Goal: Transaction & Acquisition: Subscribe to service/newsletter

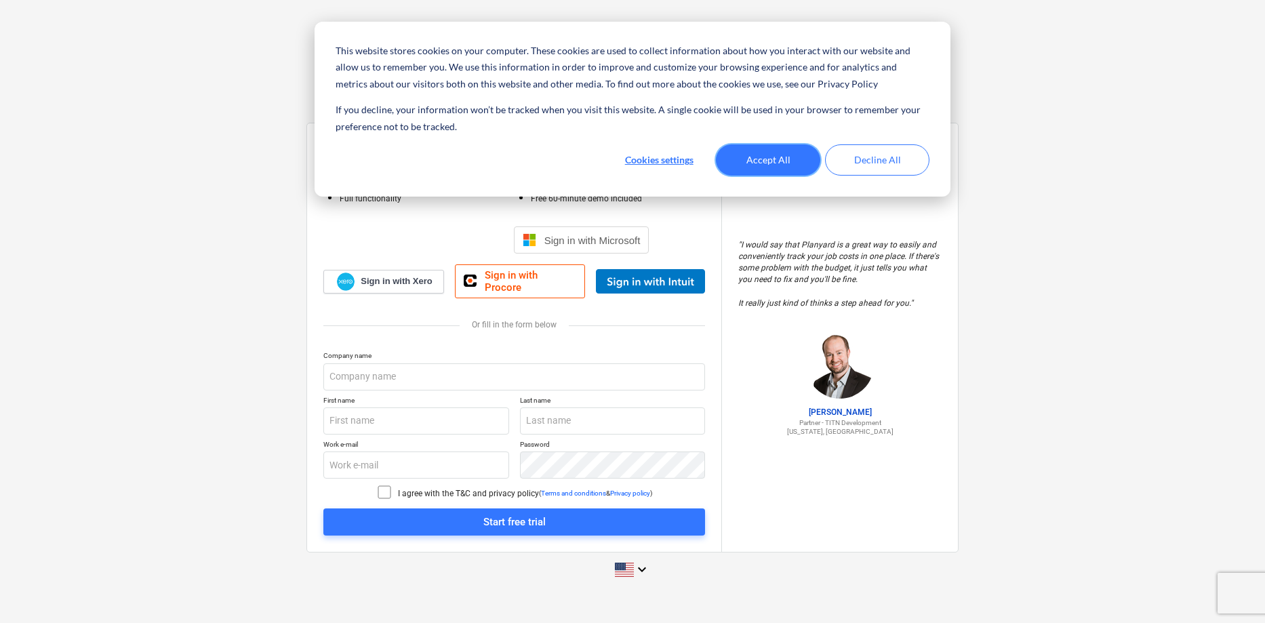
click at [785, 152] on button "Accept All" at bounding box center [768, 159] width 104 height 31
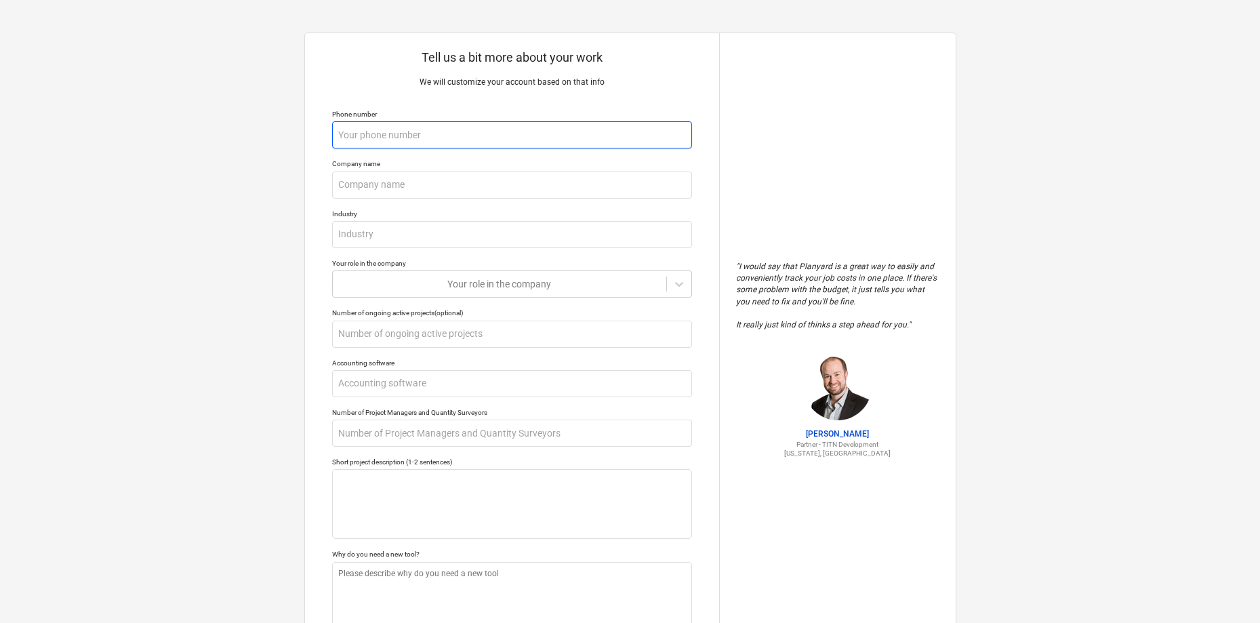
click at [480, 129] on input "text" at bounding box center [512, 134] width 360 height 27
type textarea "x"
type input "0"
type textarea "x"
type input "08"
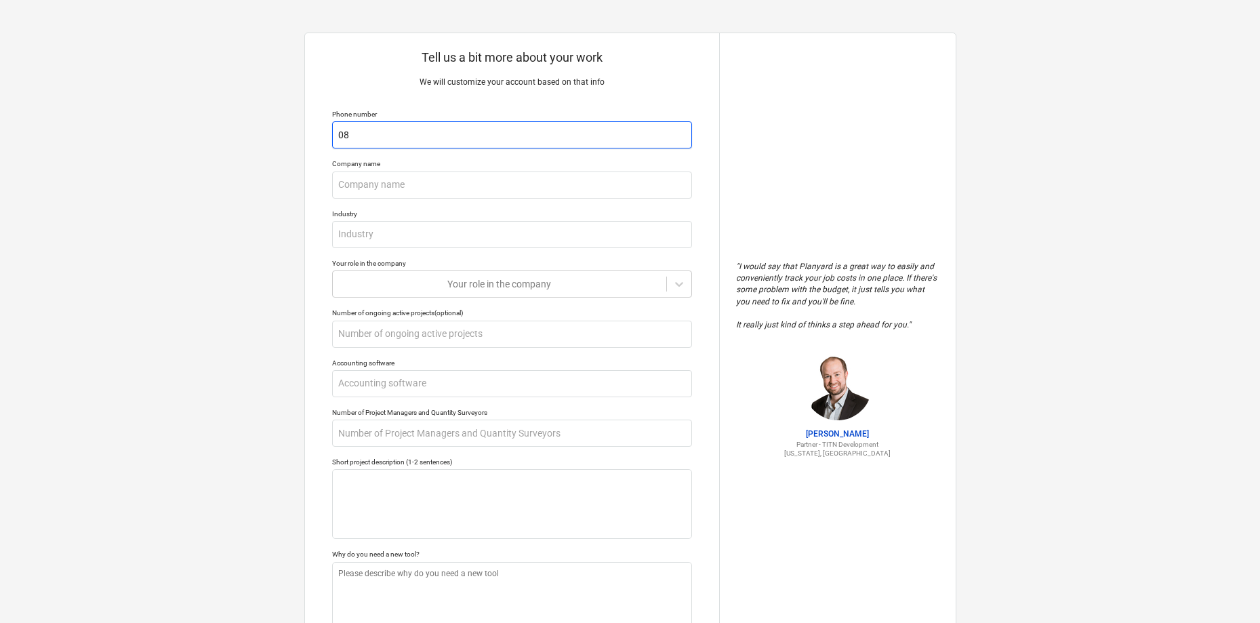
type textarea "x"
type input "081"
type textarea "x"
type input "0812"
type textarea "x"
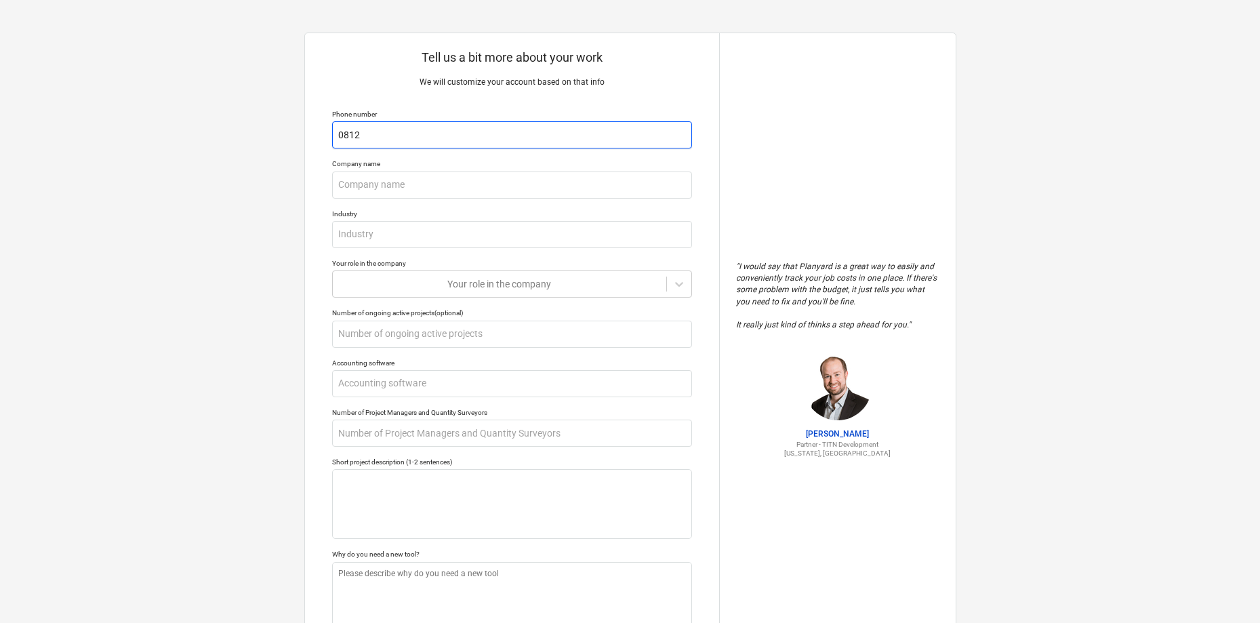
type input "08126"
type textarea "x"
type input "081261"
type textarea "x"
type input "0812612"
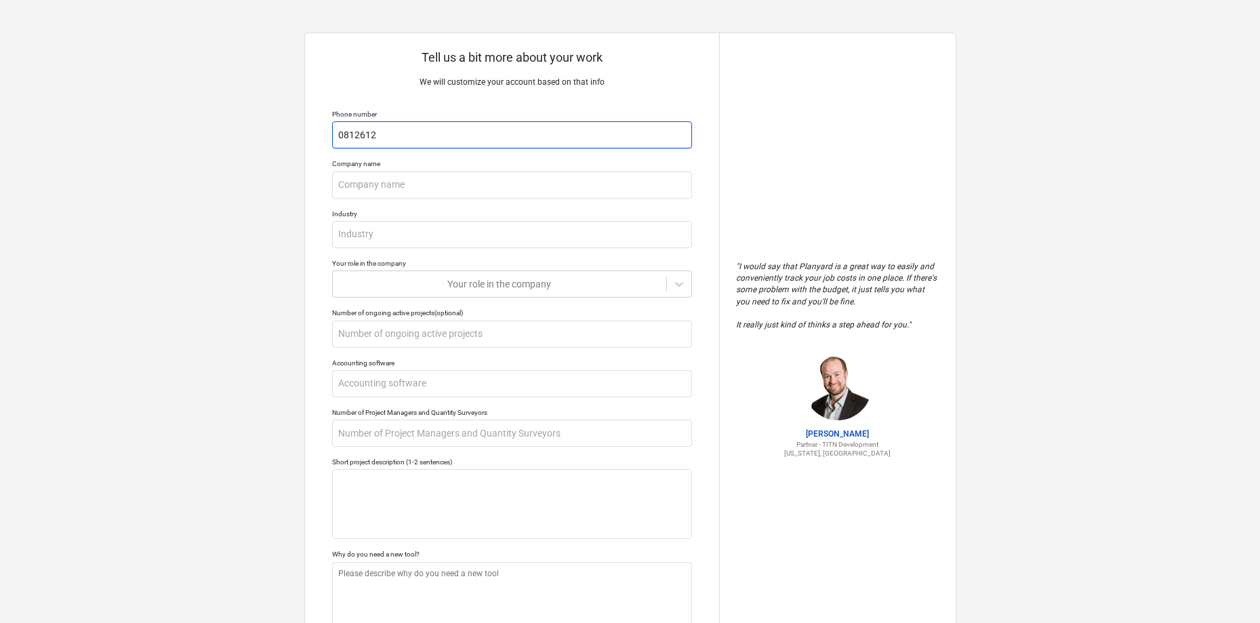
type textarea "x"
type input "08126122"
type textarea "x"
type input "081261222"
type textarea "x"
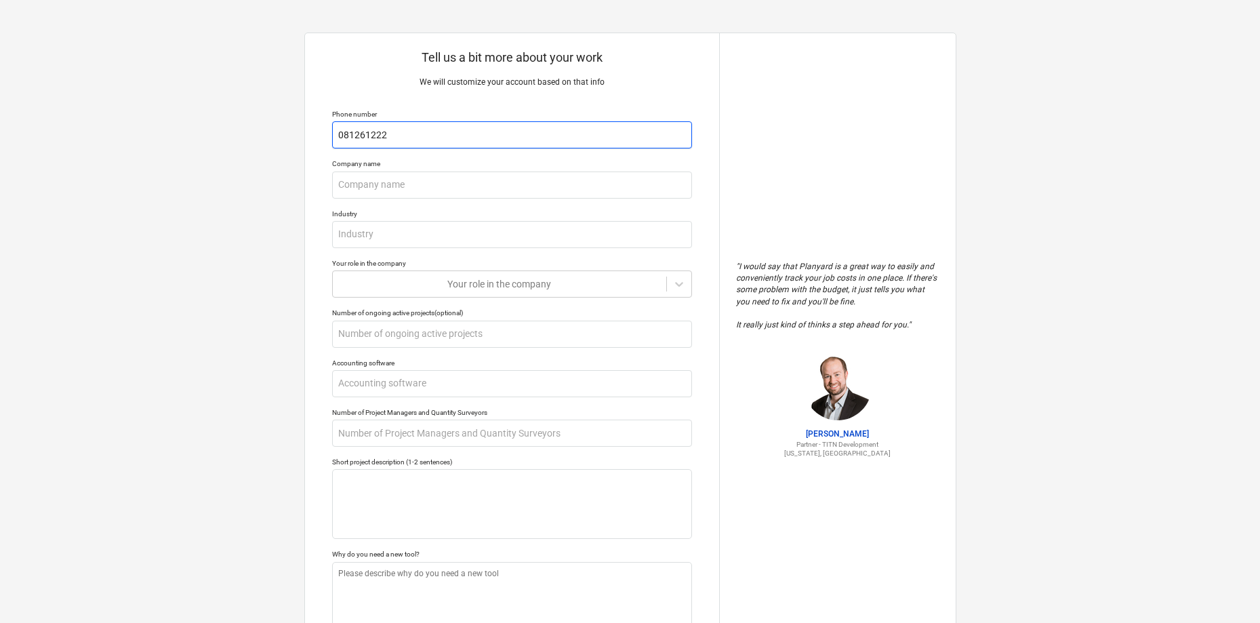
type input "0812612225"
type textarea "x"
type input "08126122251"
click at [398, 184] on input "text" at bounding box center [512, 185] width 360 height 27
type textarea "x"
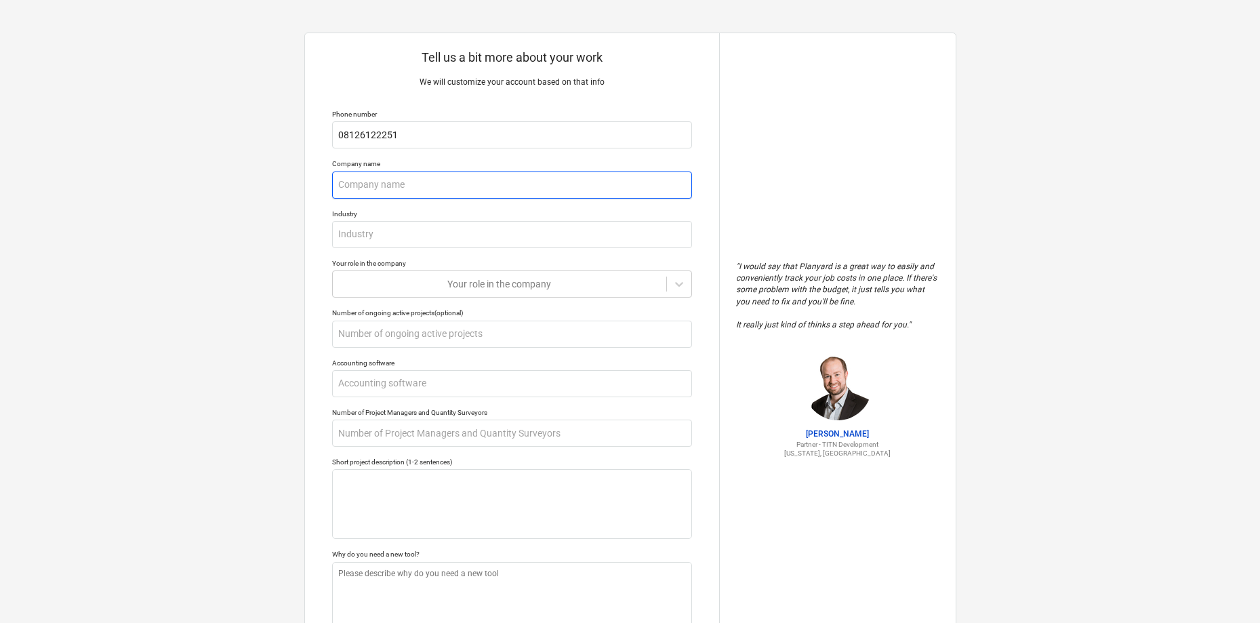
type input "B"
type textarea "x"
type input "Bi"
type textarea "x"
type input "Bil"
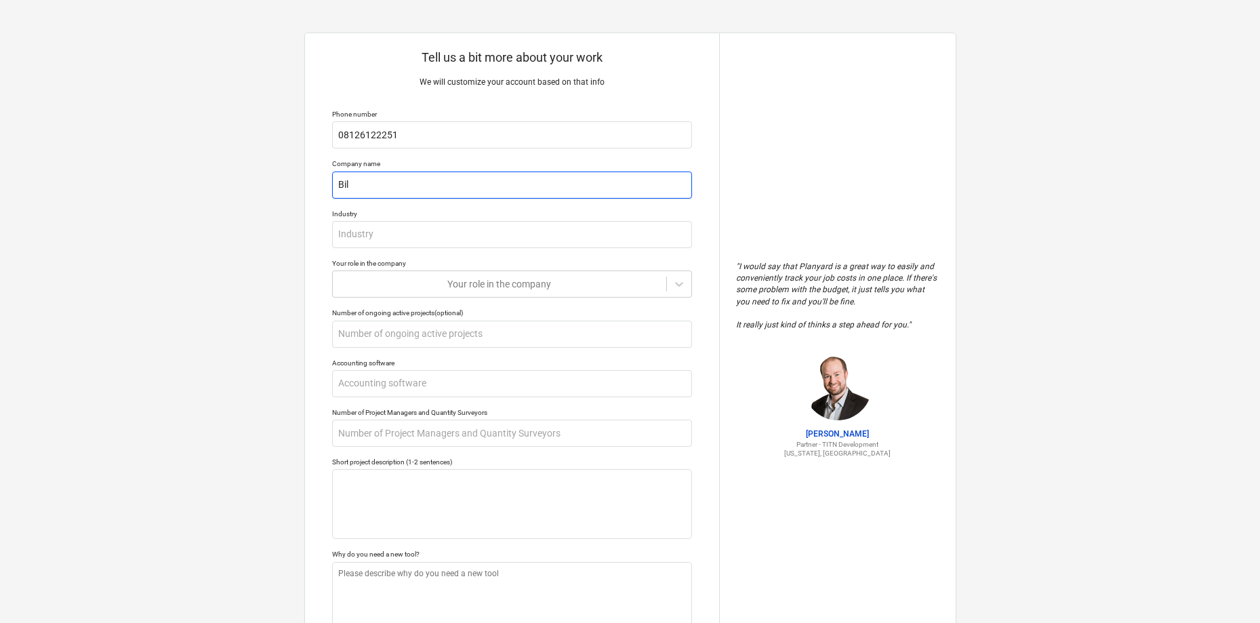
type textarea "x"
type input "Bill"
type textarea "x"
type input "Billi"
type textarea "x"
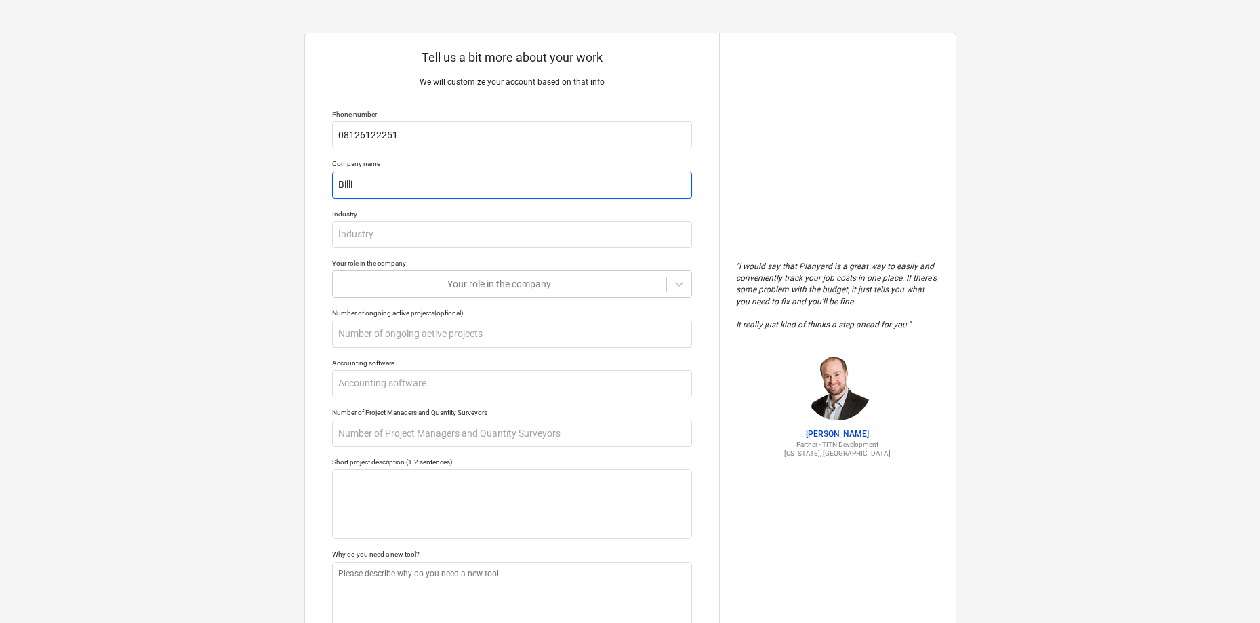
type input "Billin"
type textarea "x"
type input "Billing"
type textarea "x"
type input "Billing C"
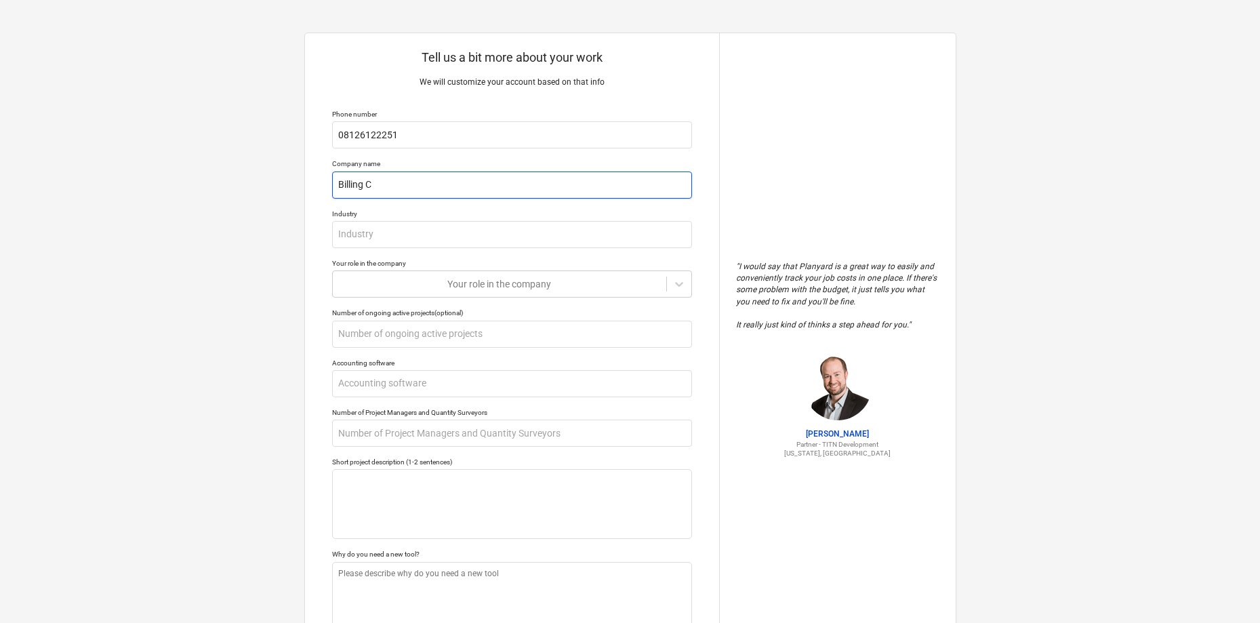
type textarea "x"
type input "Billing Co"
type textarea "x"
type input "Billing Cos"
type textarea "x"
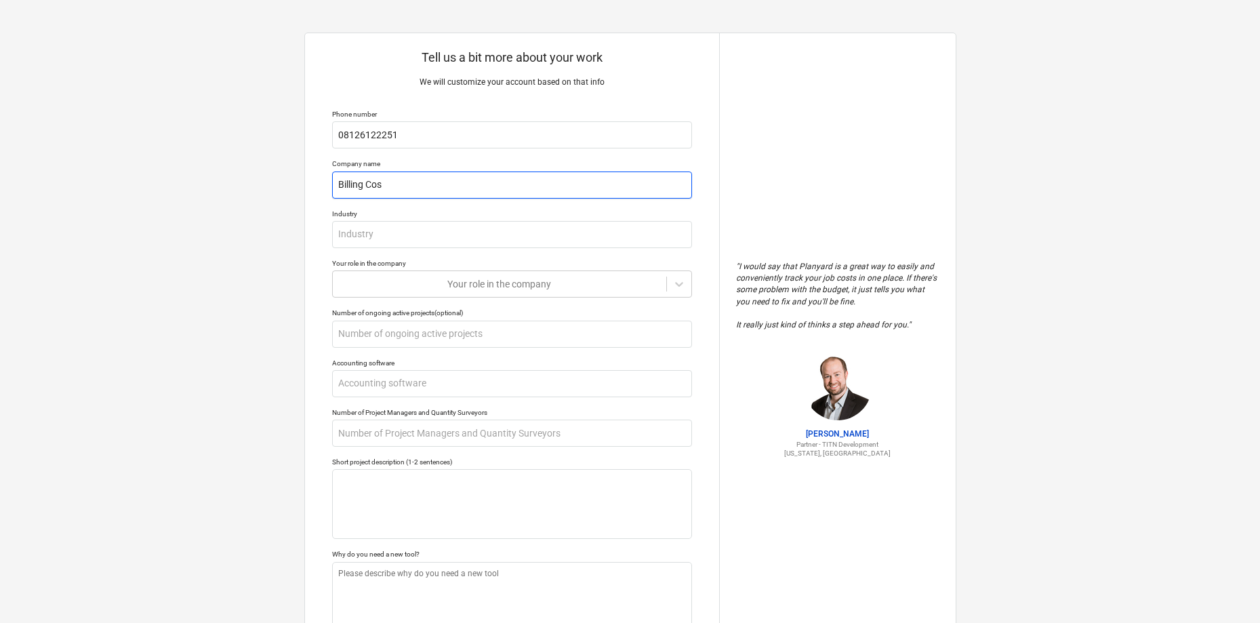
type input "Billing Cost"
type textarea "x"
type input "Billing Cost"
type textarea "x"
type input "Billing Cost A"
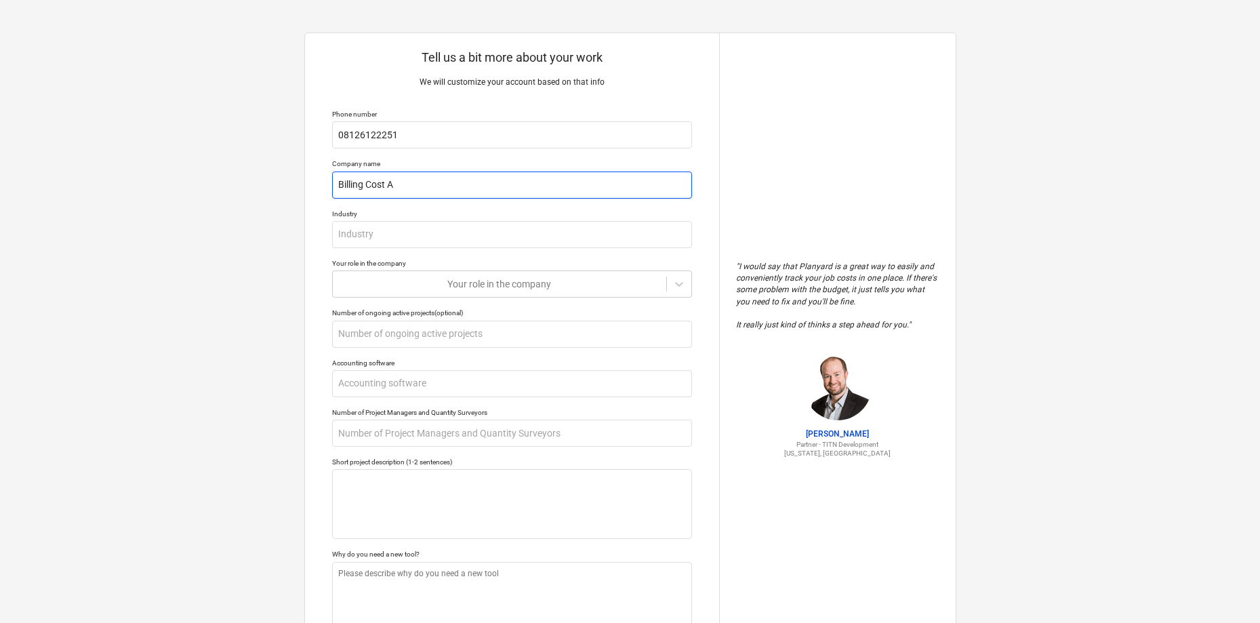
type textarea "x"
type input "Billing Cost As"
type textarea "x"
type input "Billing Cost Ass"
type textarea "x"
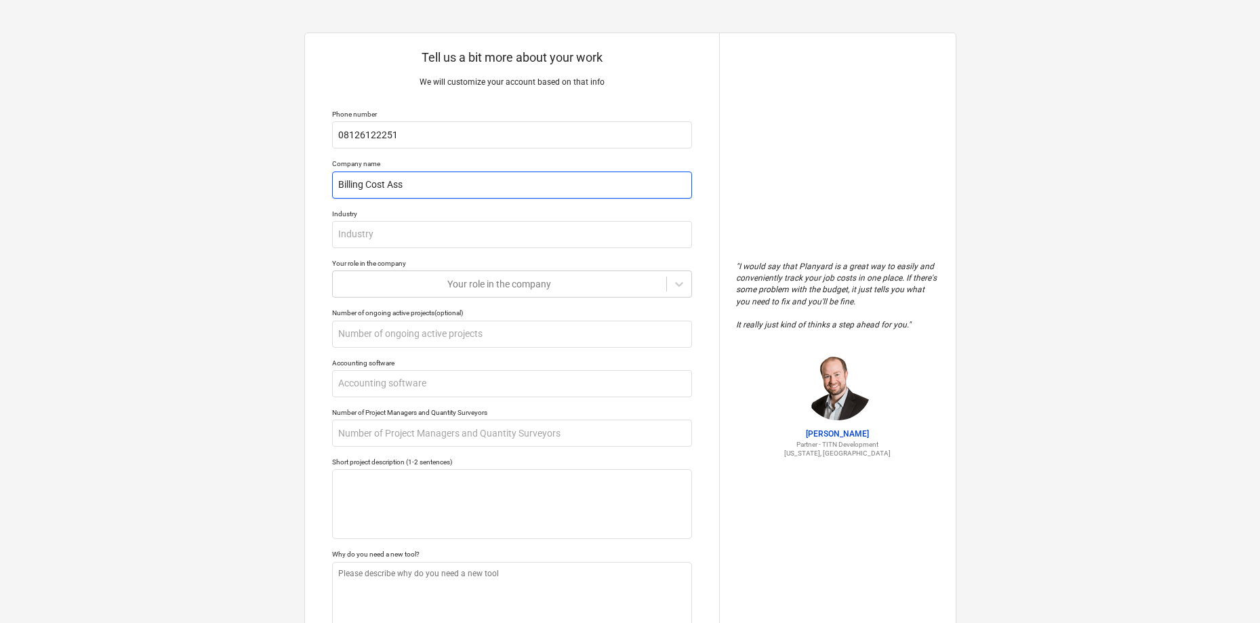
type input "Billing Cost Asso"
type textarea "x"
type input "Billing Cost Assoc"
type textarea "x"
type input "Billing Cost Associ"
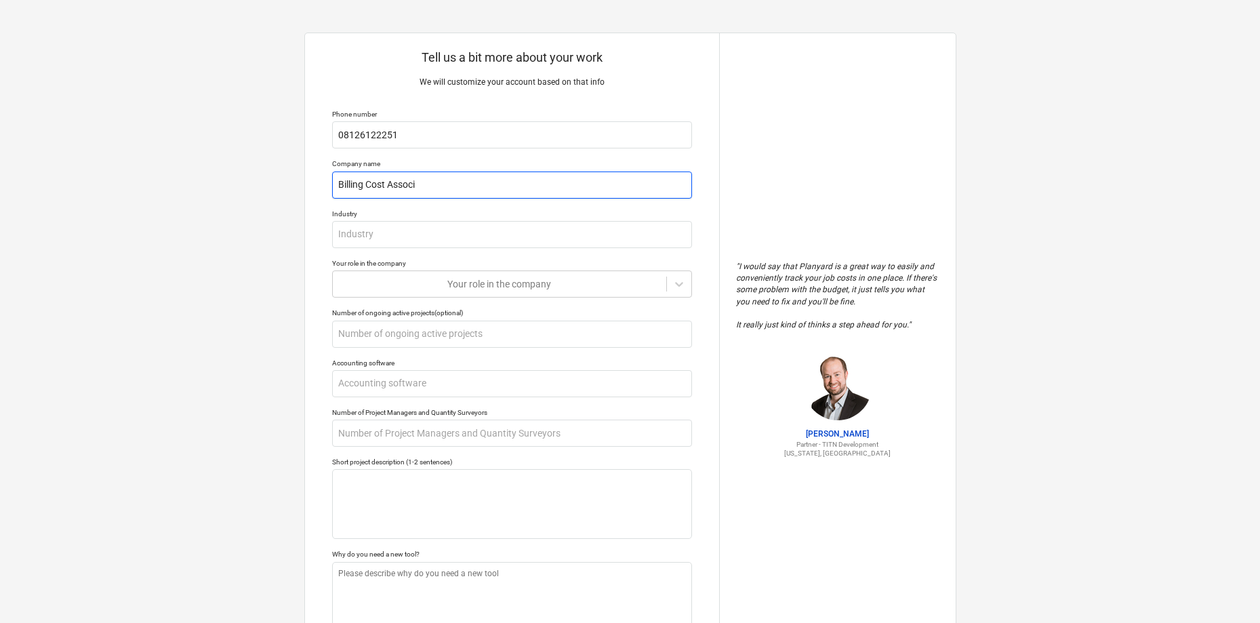
type textarea "x"
type input "Billing Cost Associa"
type textarea "x"
type input "Billing Cost Associat"
type textarea "x"
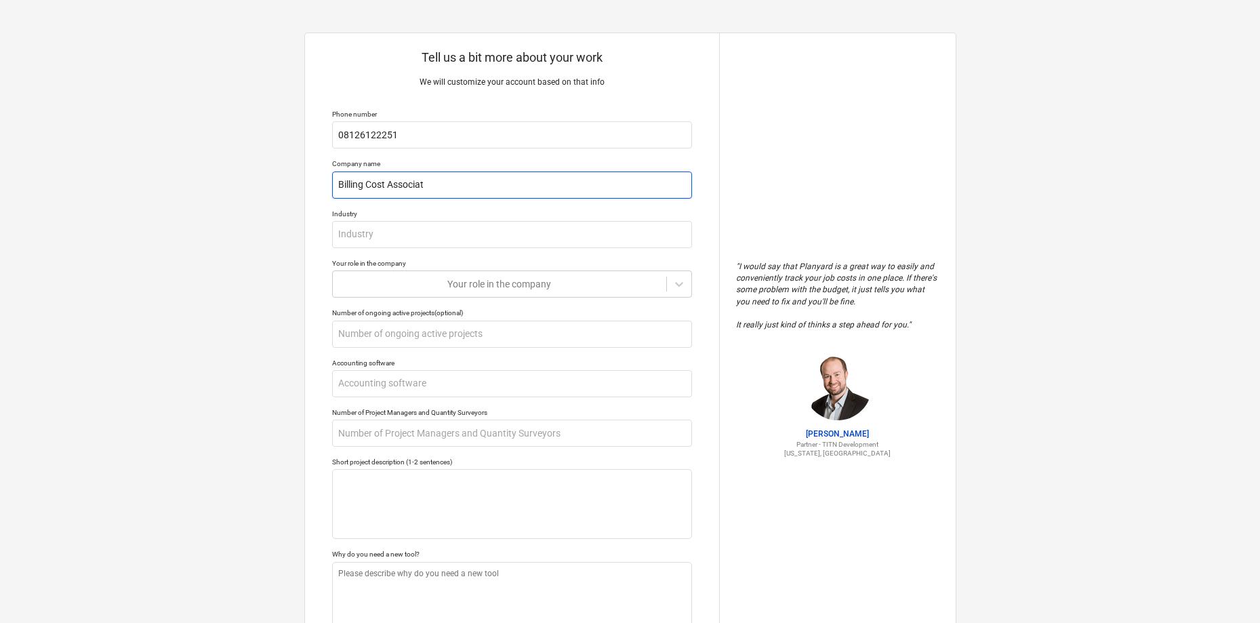
type input "Billing Cost Associate"
type textarea "x"
type input "Billing Cost Associates"
type textarea "x"
type input "Billing Cost Associates"
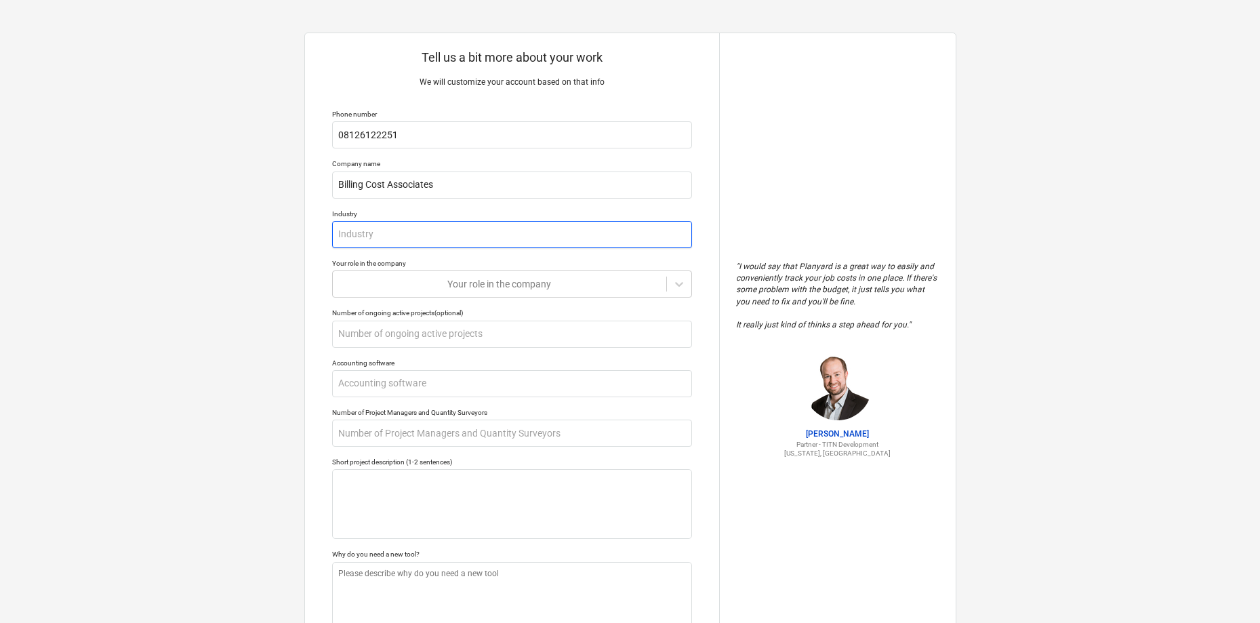
click at [447, 230] on input "text" at bounding box center [512, 234] width 360 height 27
type textarea "x"
type input "C"
type textarea "x"
type input "CO"
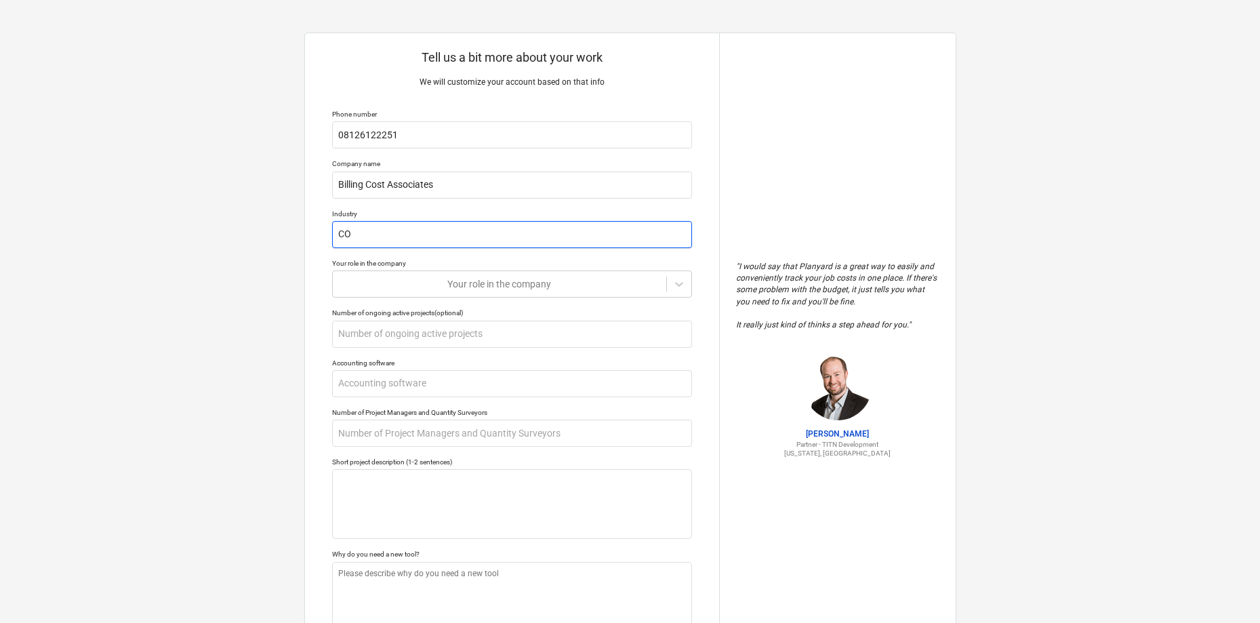
type textarea "x"
type input "C"
type textarea "x"
type input "Co"
type textarea "x"
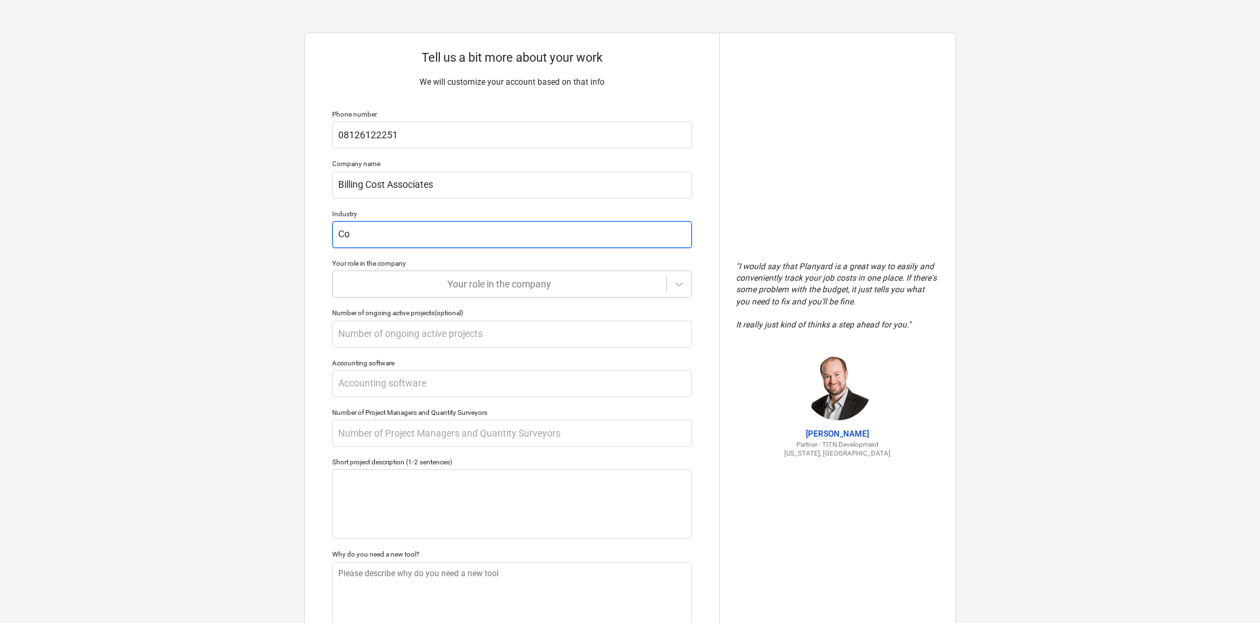
type input "Con"
type textarea "x"
type input "Cons"
type textarea "x"
type input "Consu"
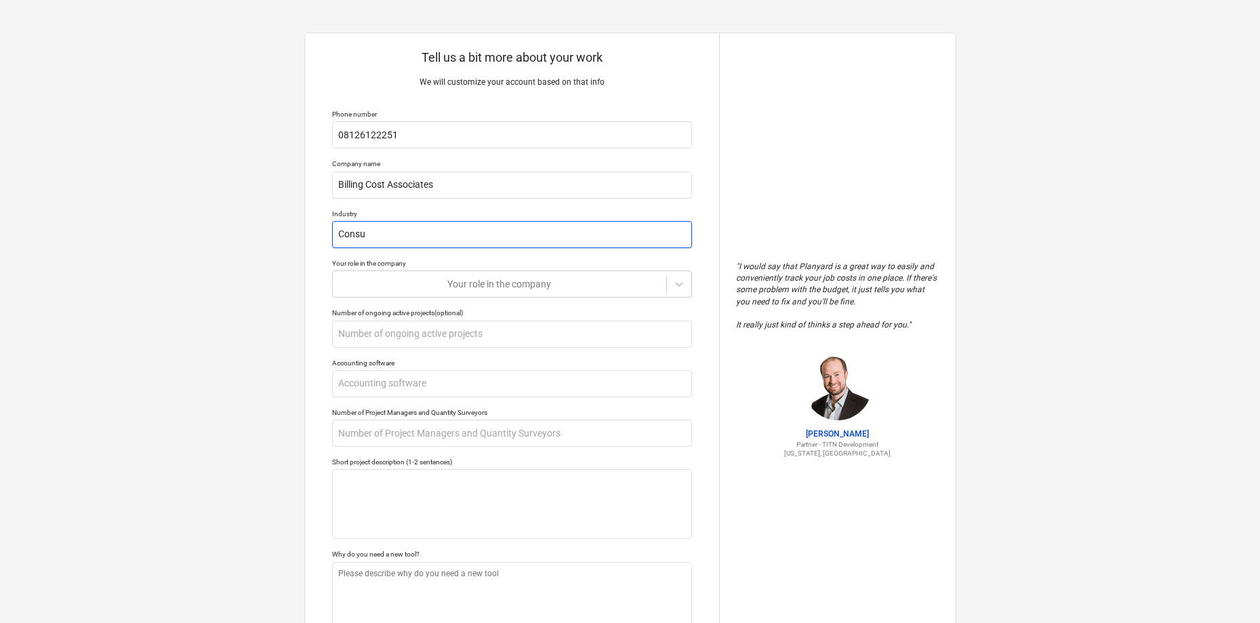
type textarea "x"
type input "Consun"
type textarea "x"
type input "Consunt"
type textarea "x"
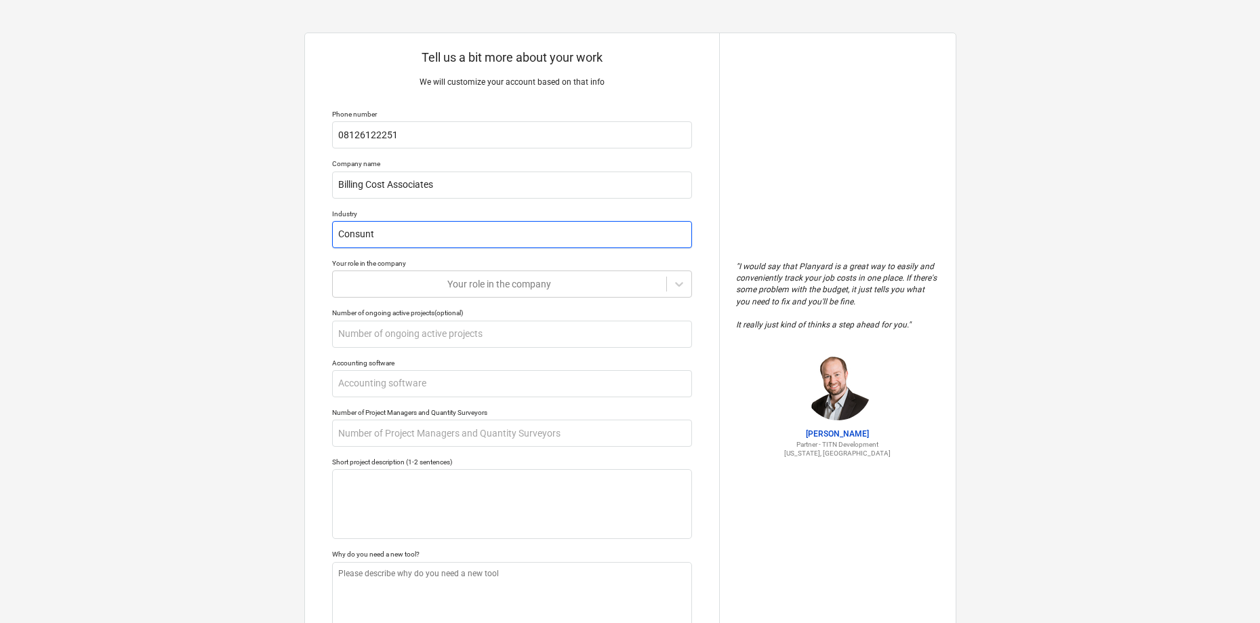
type input "Consunta"
type textarea "x"
type input "Consuntan"
type textarea "x"
type input "Consuntant"
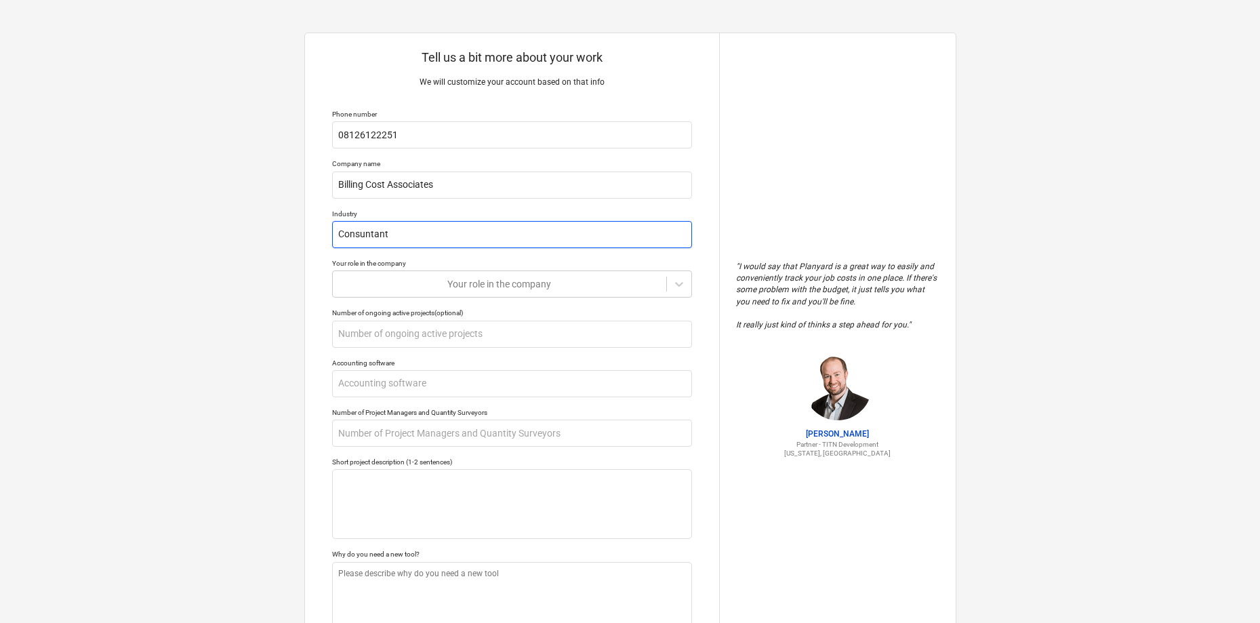
type textarea "x"
type input "Consuntants"
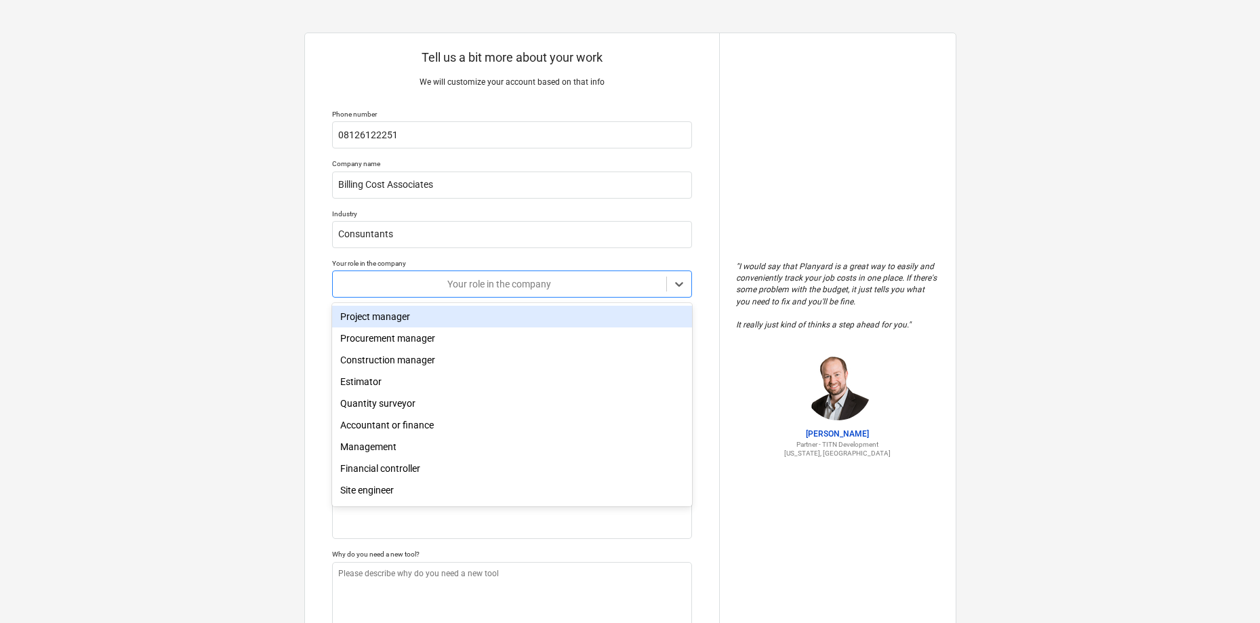
click at [630, 281] on div at bounding box center [500, 284] width 320 height 14
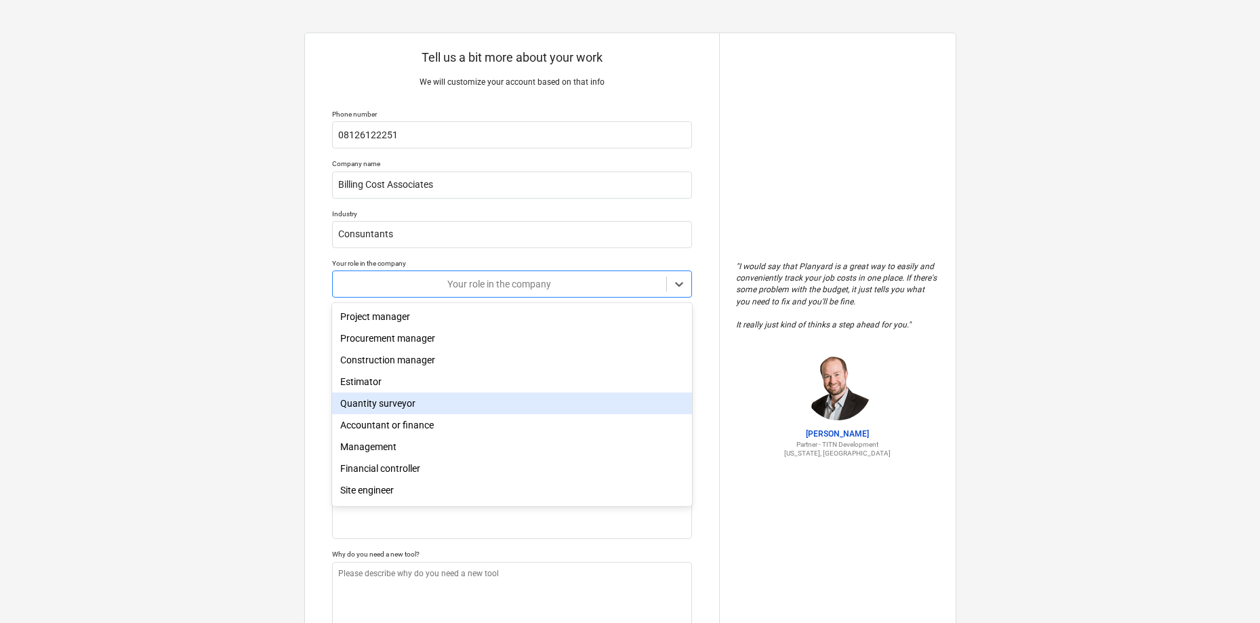
click at [472, 400] on div "Quantity surveyor" at bounding box center [512, 404] width 360 height 22
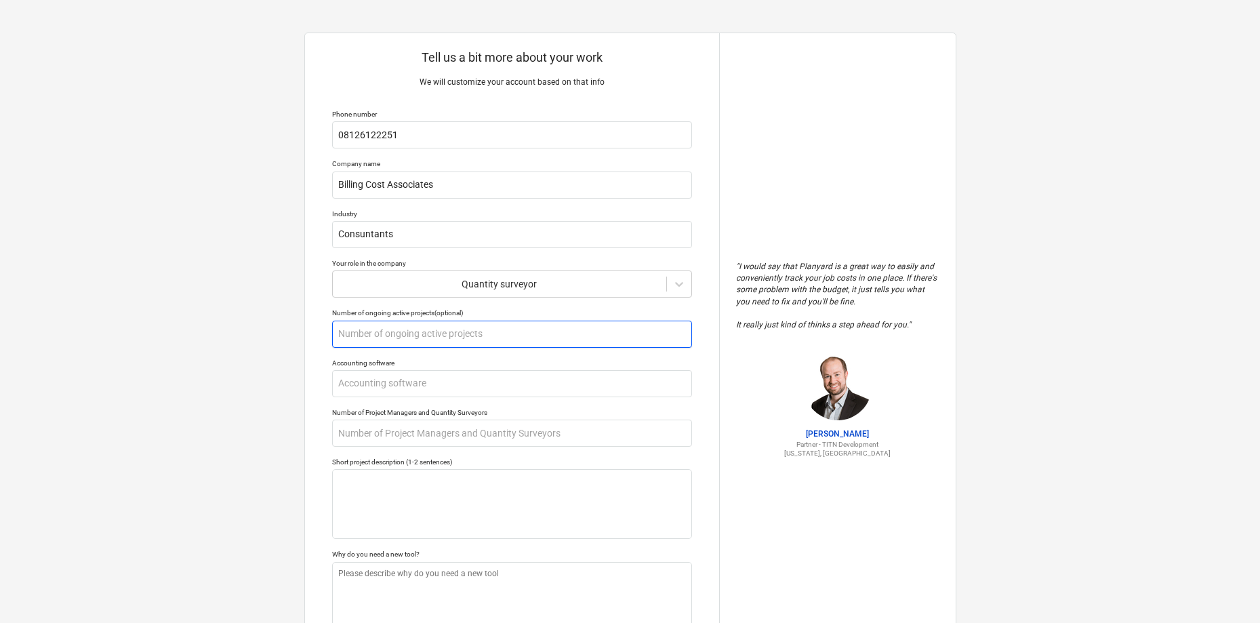
click at [411, 332] on input "text" at bounding box center [512, 334] width 360 height 27
click at [394, 382] on input "text" at bounding box center [512, 383] width 360 height 27
type textarea "x"
type input "E"
type textarea "x"
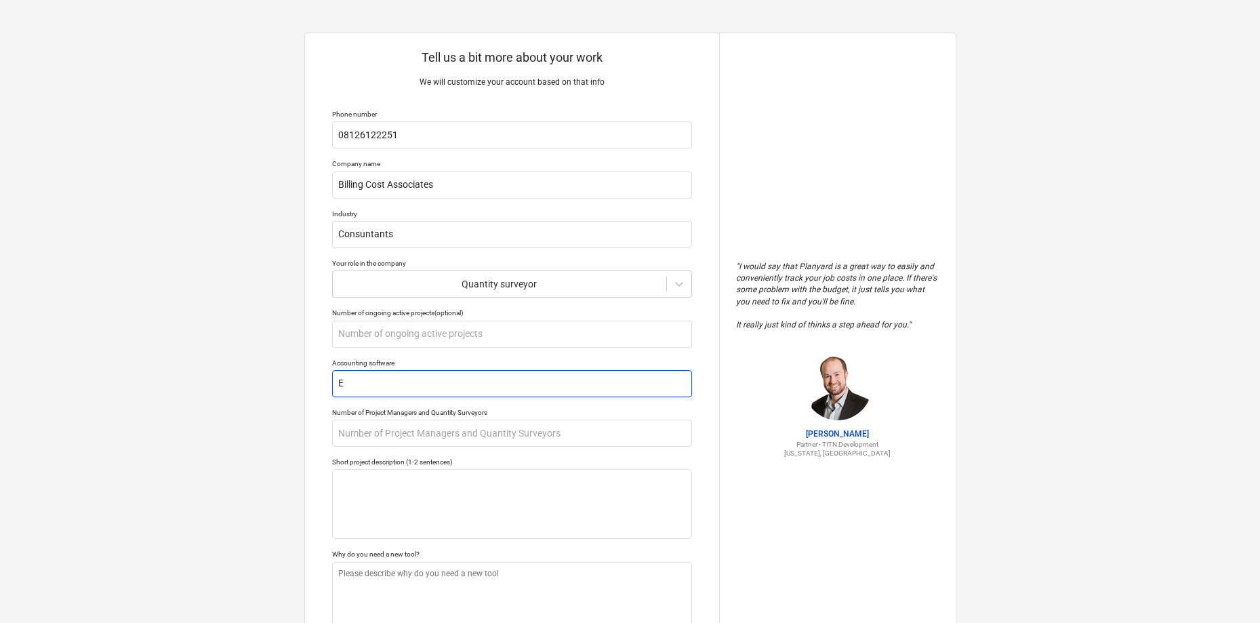
type input "Ex"
type textarea "x"
type input "Exc"
type textarea "x"
type input "Exca"
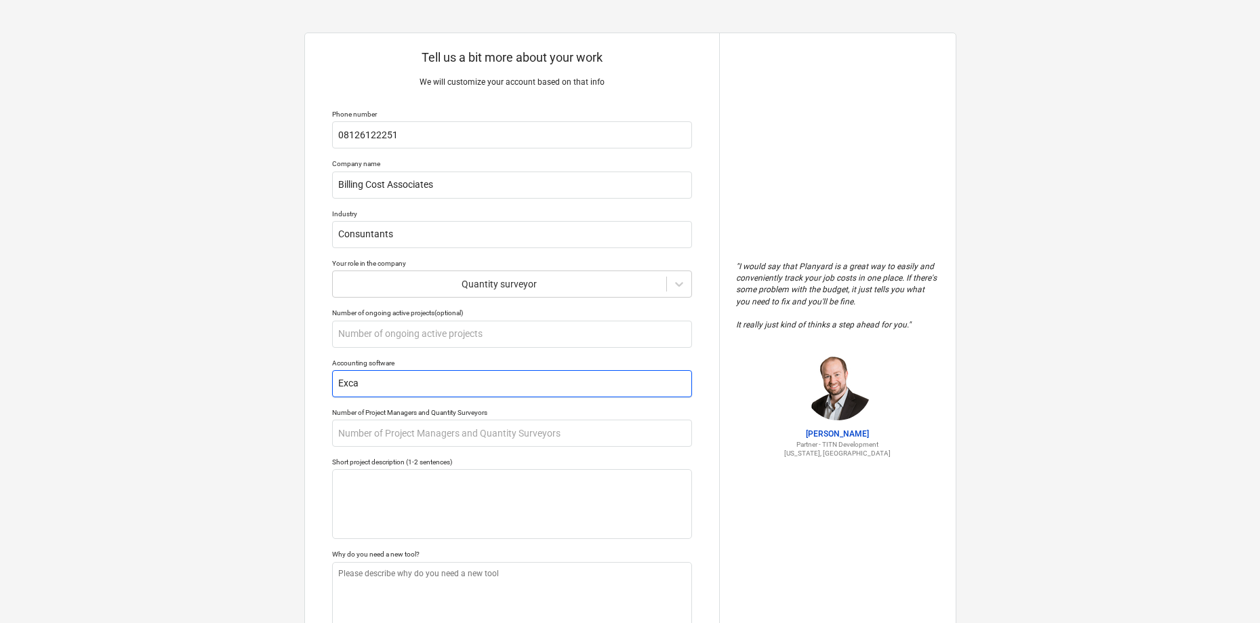
type textarea "x"
type input "Excal"
type textarea "x"
type input "Exca"
type textarea "x"
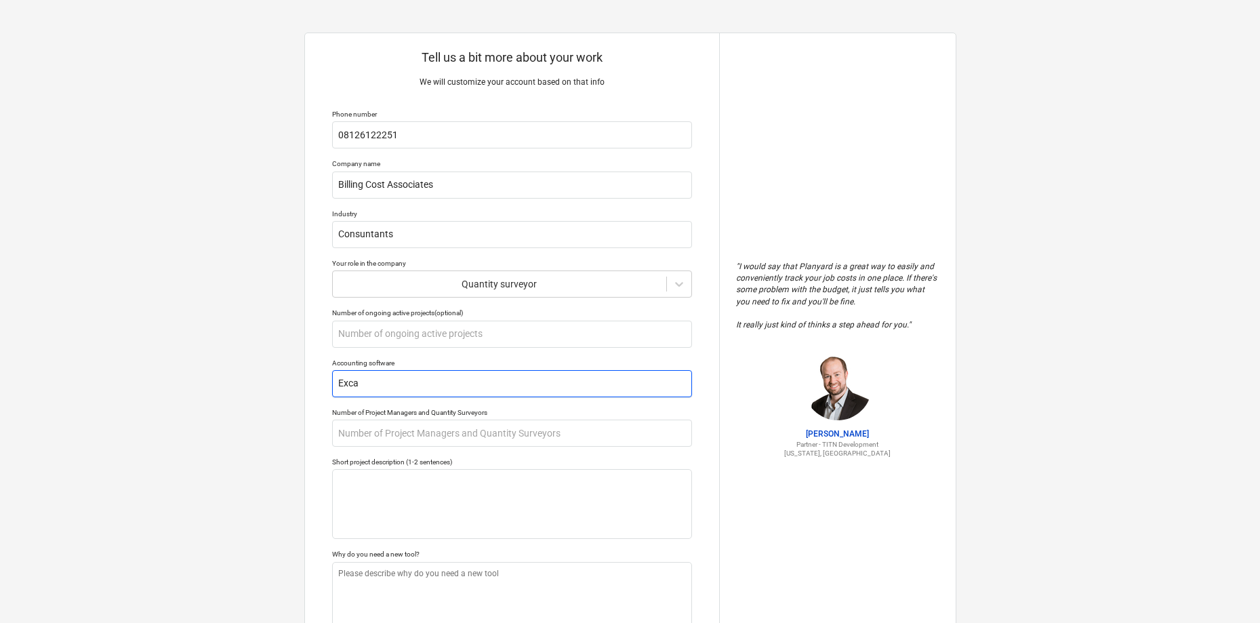
type input "Exc"
type textarea "x"
type input "Exce"
type textarea "x"
type input "Excel"
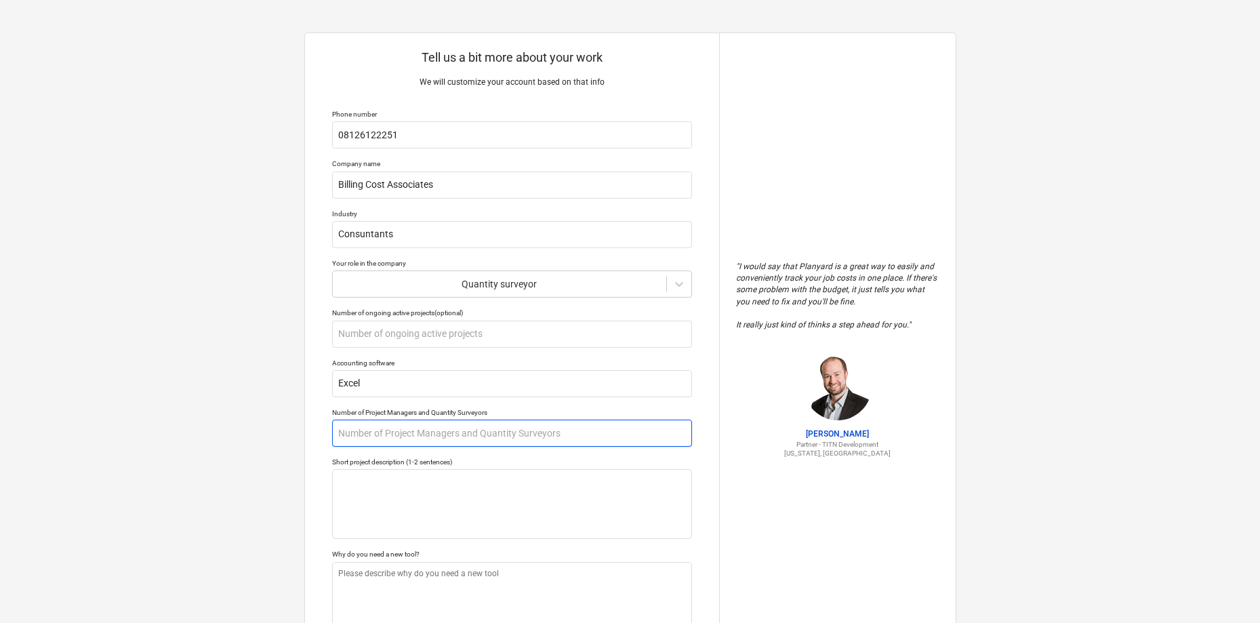
click at [422, 436] on input "text" at bounding box center [512, 433] width 360 height 27
type textarea "x"
type input "8"
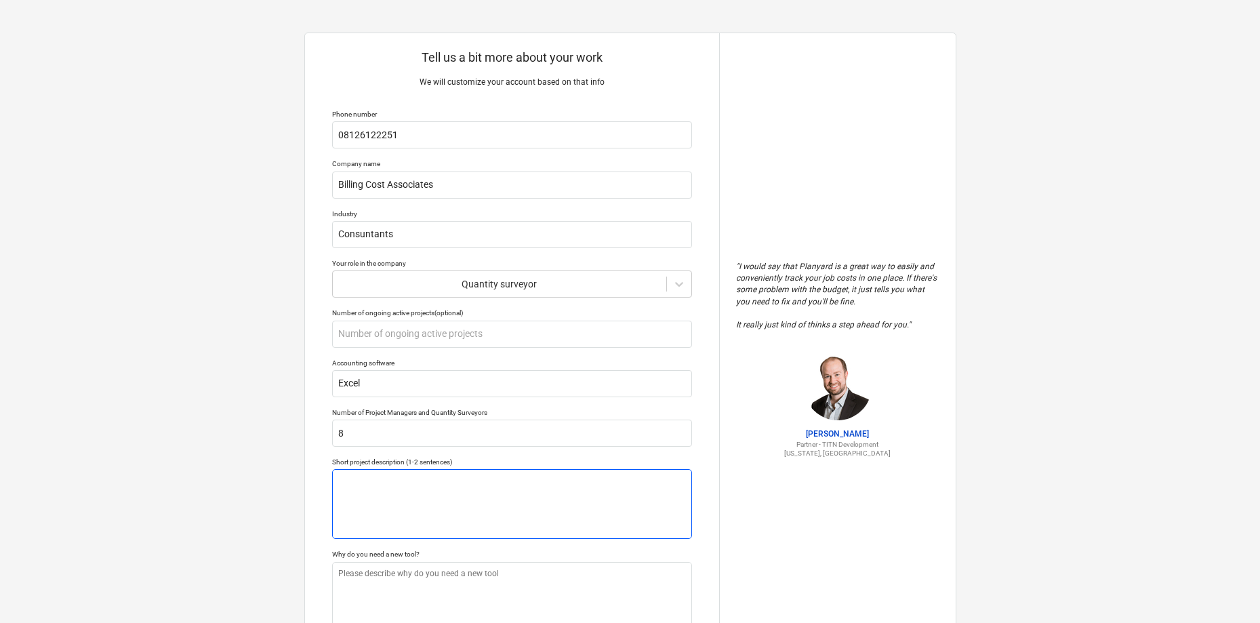
click at [428, 505] on textarea at bounding box center [512, 504] width 360 height 70
type textarea "x"
type textarea "b"
type textarea "x"
type textarea "bo"
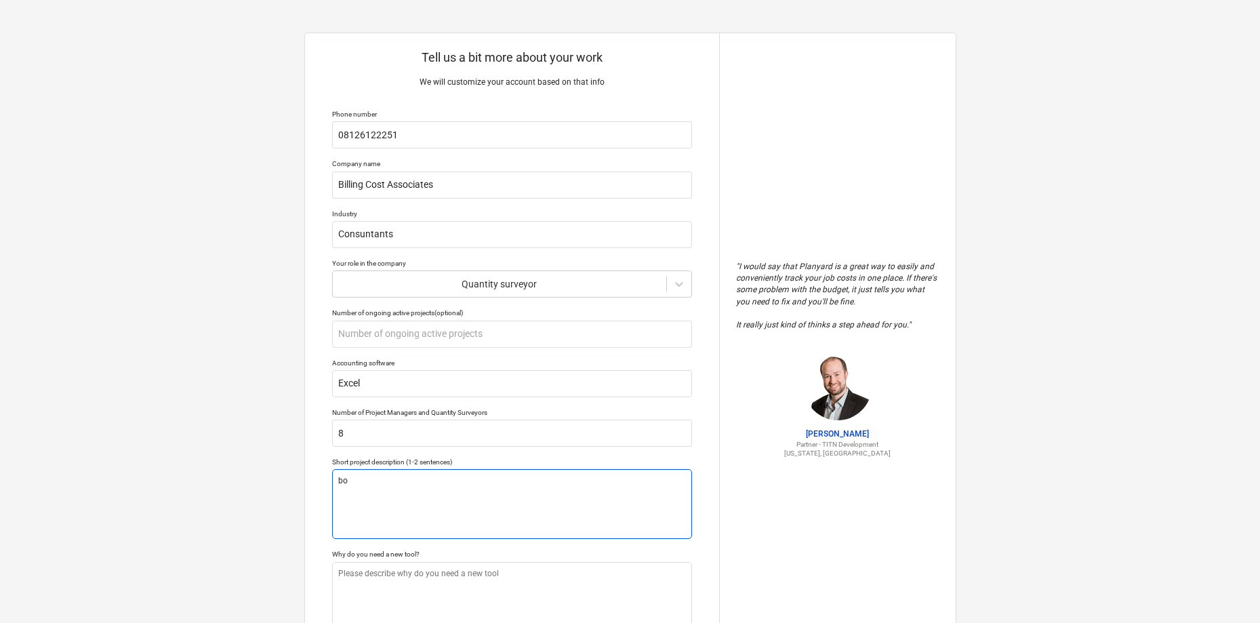
type textarea "x"
type textarea "bot"
type textarea "x"
type textarea "both"
type textarea "x"
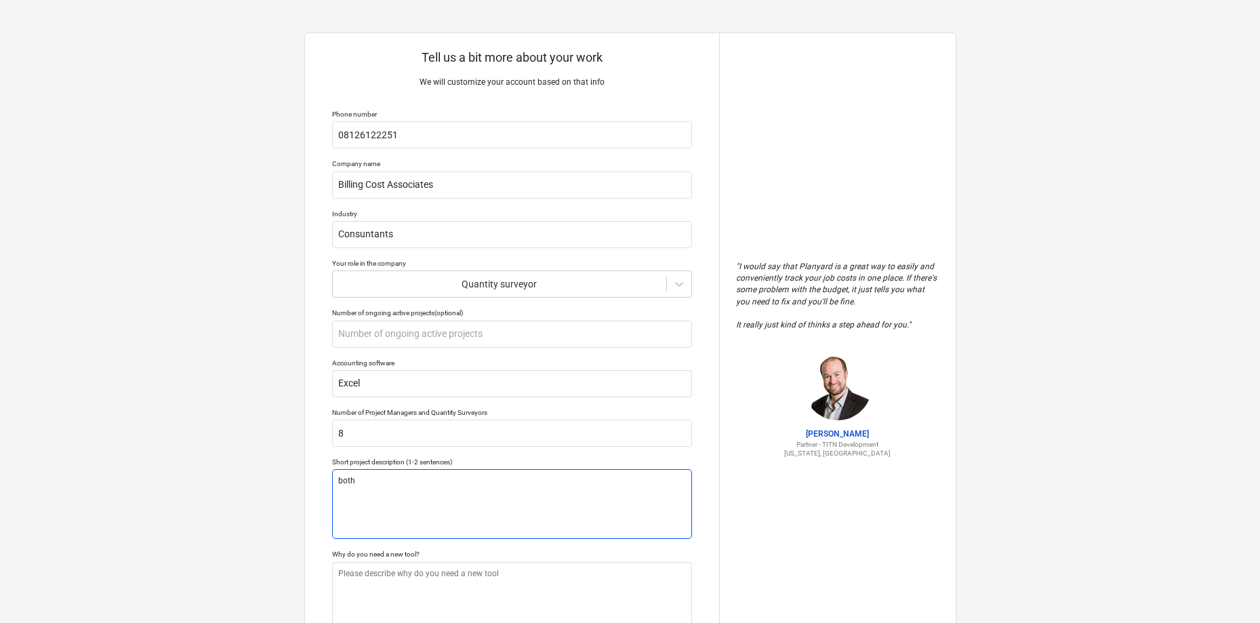
type textarea "both"
type textarea "x"
type textarea "both c"
type textarea "x"
type textarea "both co"
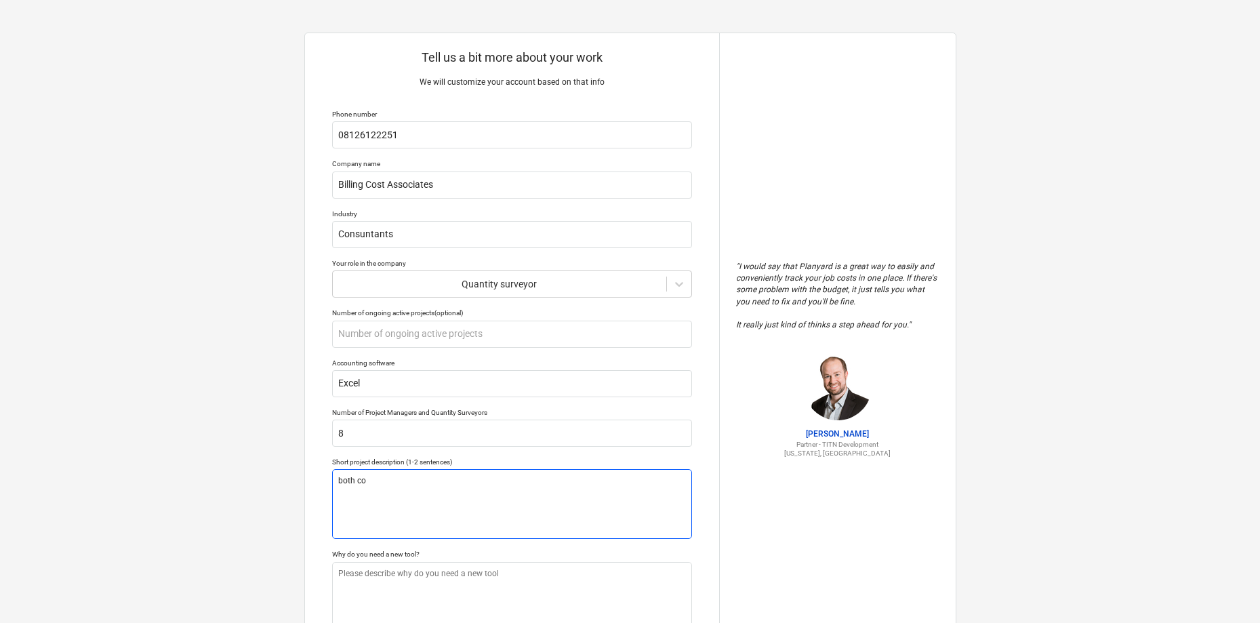
type textarea "x"
type textarea "both com"
type textarea "x"
type textarea "both comm"
type textarea "x"
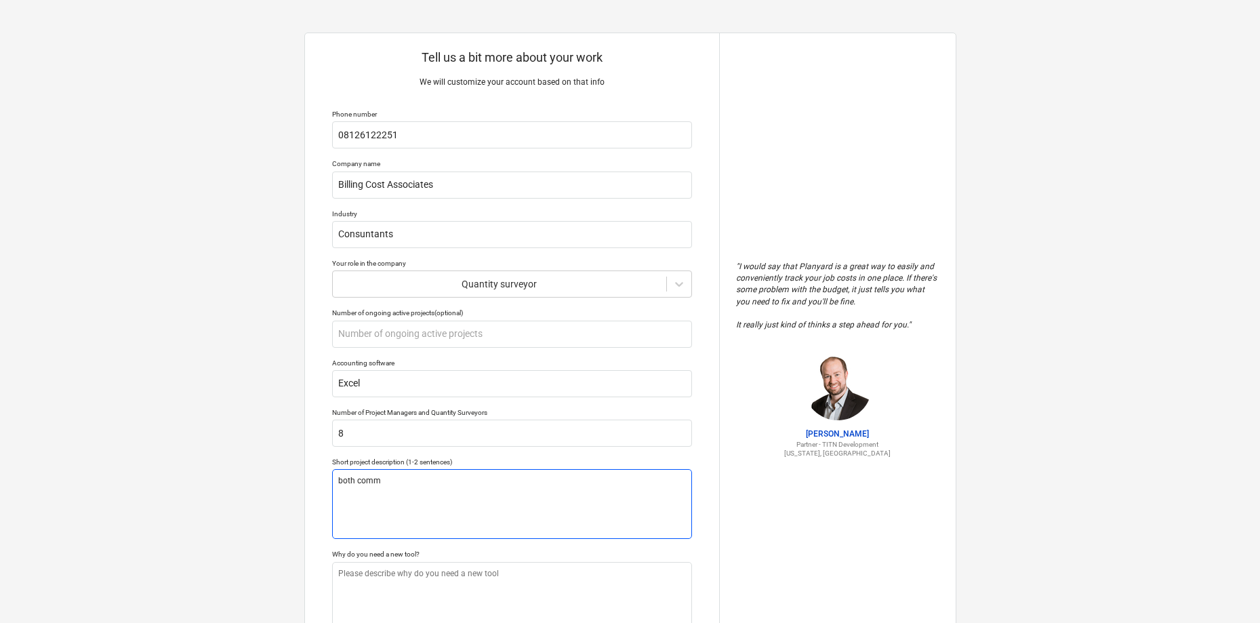
type textarea "both commr"
type textarea "x"
type textarea "both commrc"
type textarea "x"
type textarea "both commrci"
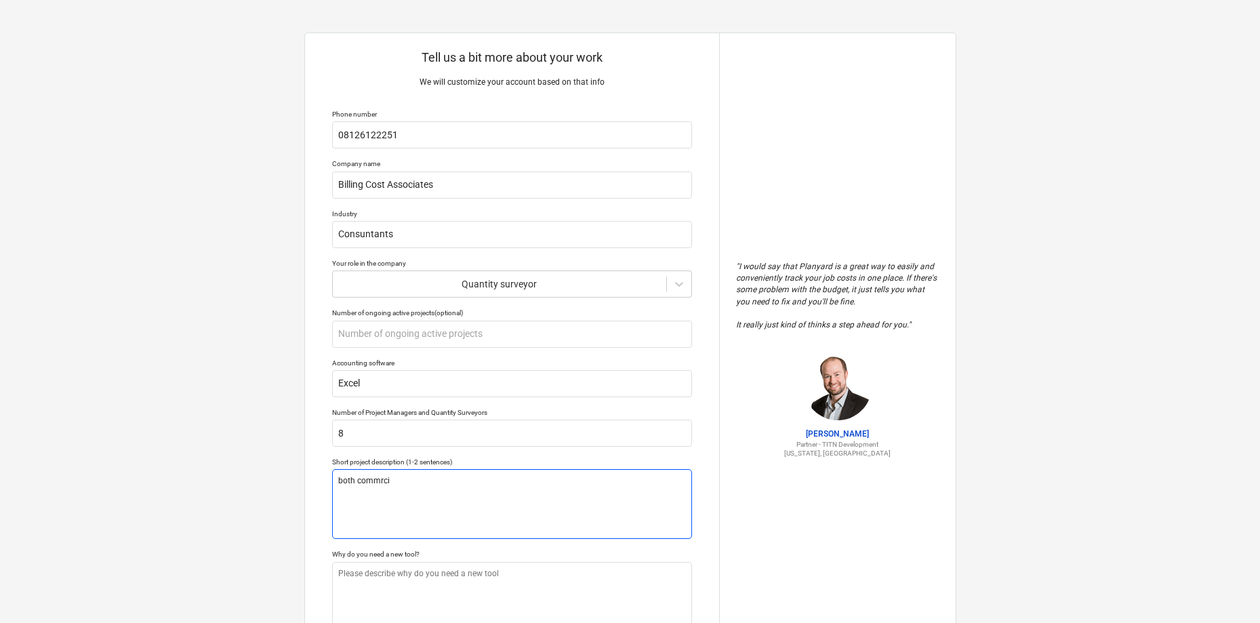
type textarea "x"
type textarea "both commrcia"
type textarea "x"
type textarea "both commrcial"
type textarea "x"
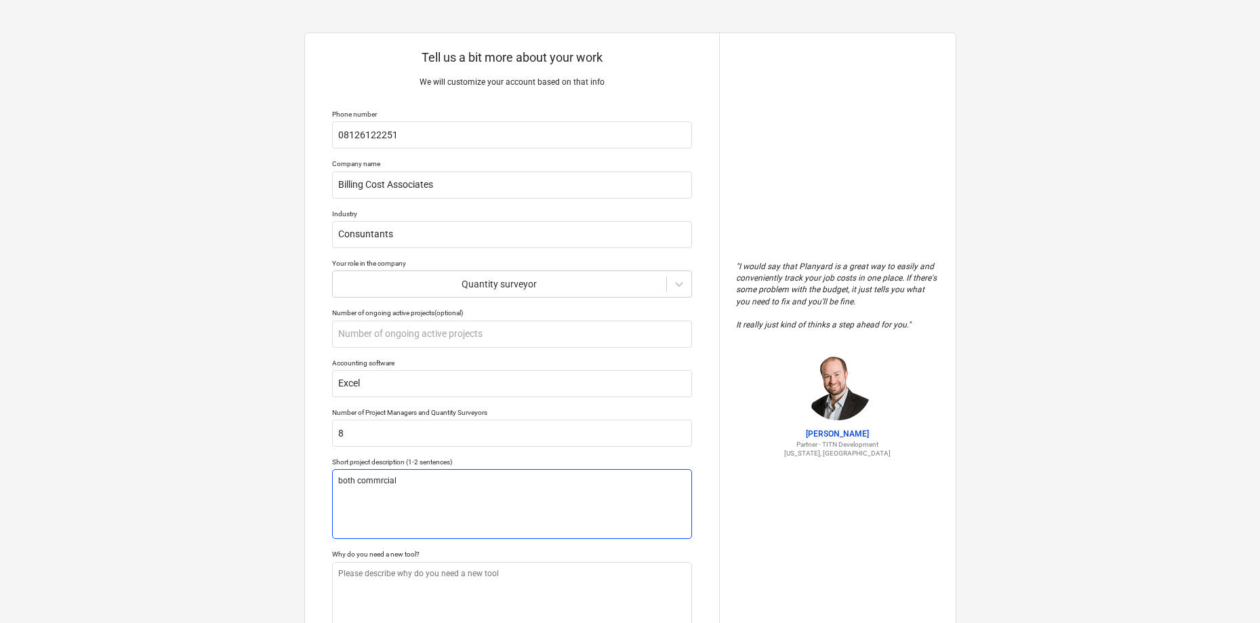
type textarea "both commrcial"
type textarea "x"
type textarea "both commrcial"
type textarea "x"
type textarea "both commrcia"
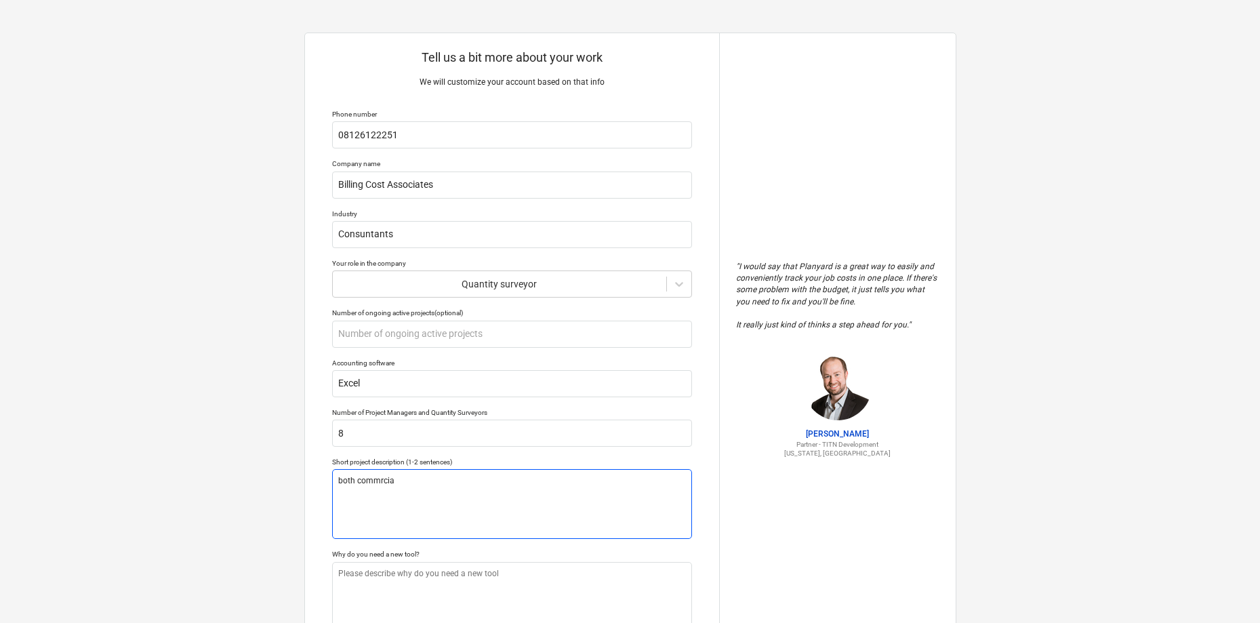
type textarea "x"
type textarea "both commrci"
type textarea "x"
type textarea "both commrc"
type textarea "x"
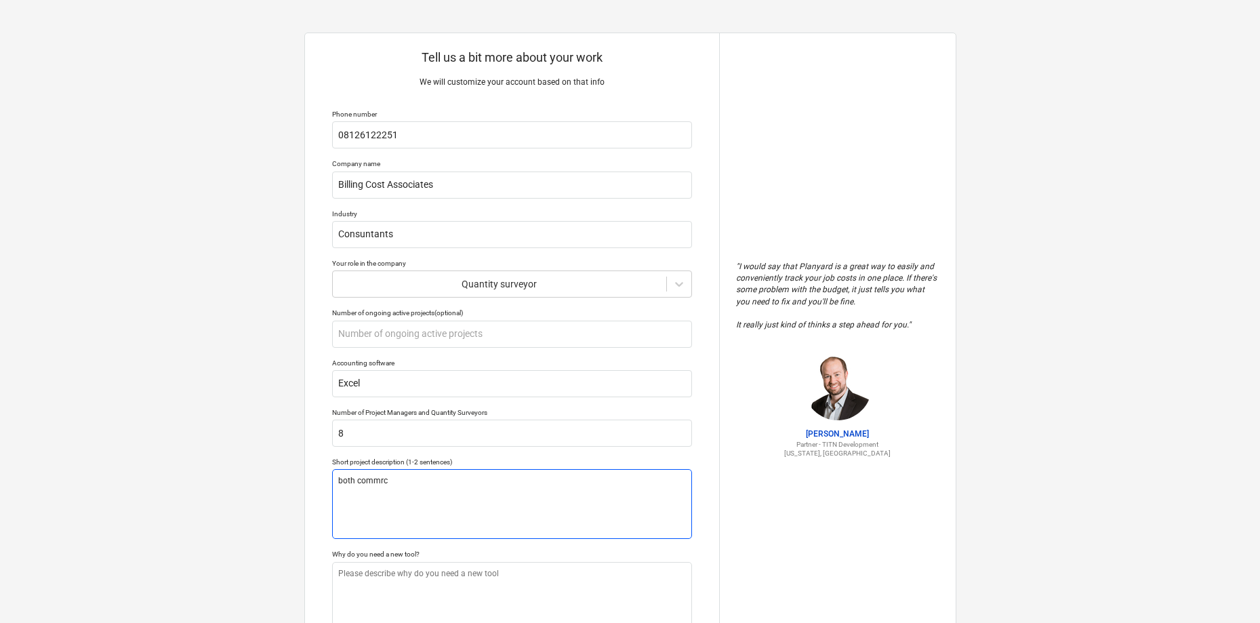
type textarea "both commr"
type textarea "x"
type textarea "both comm"
type textarea "x"
type textarea "both commr"
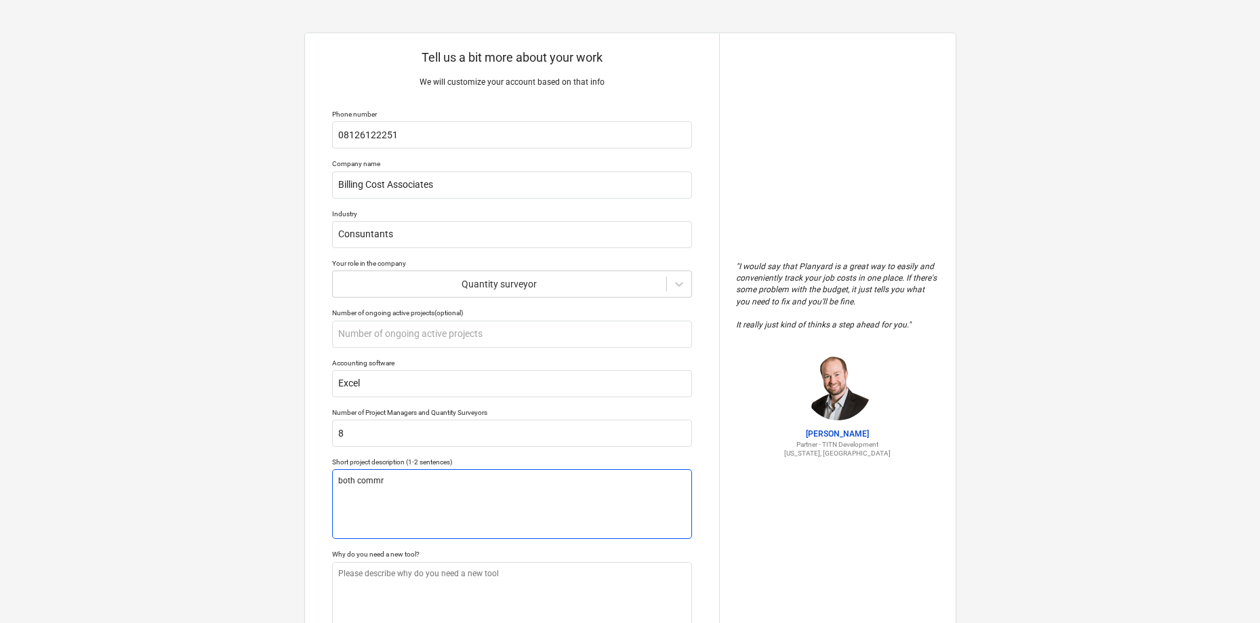
type textarea "x"
type textarea "both comm"
type textarea "x"
type textarea "both comme"
type textarea "x"
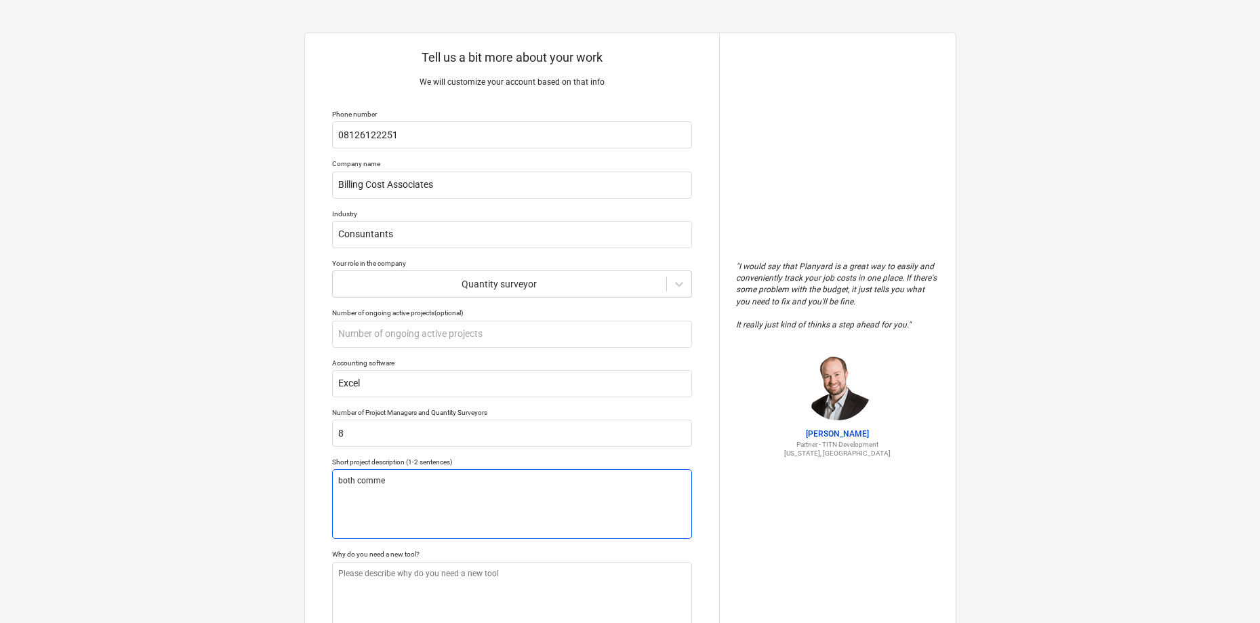
type textarea "both commer"
type textarea "x"
type textarea "both commerc"
type textarea "x"
type textarea "both commerci"
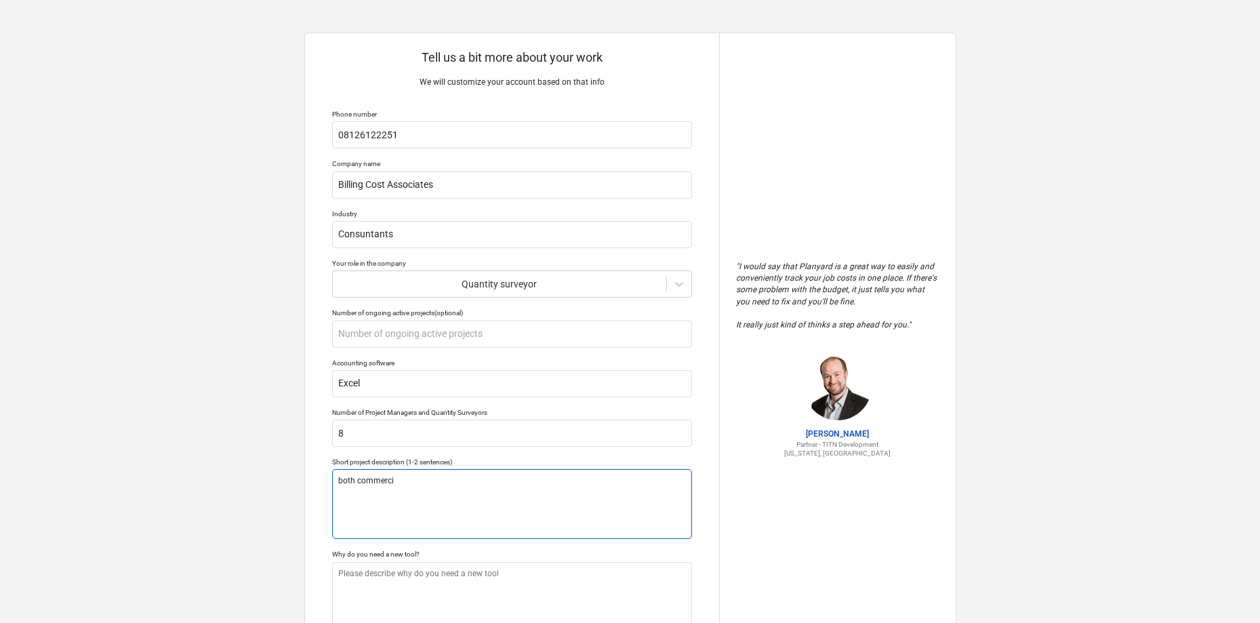
type textarea "x"
type textarea "both commercia"
type textarea "x"
type textarea "both commercial"
type textarea "x"
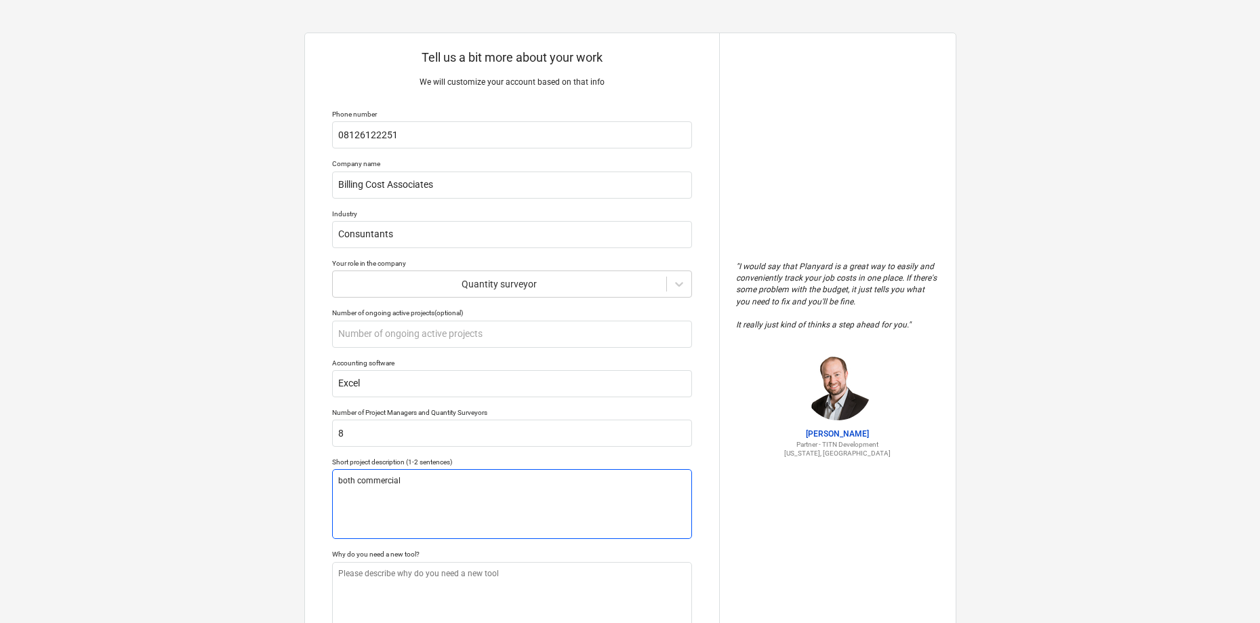
type textarea "both commercial"
type textarea "x"
type textarea "both commercial a"
type textarea "x"
type textarea "both commercial an"
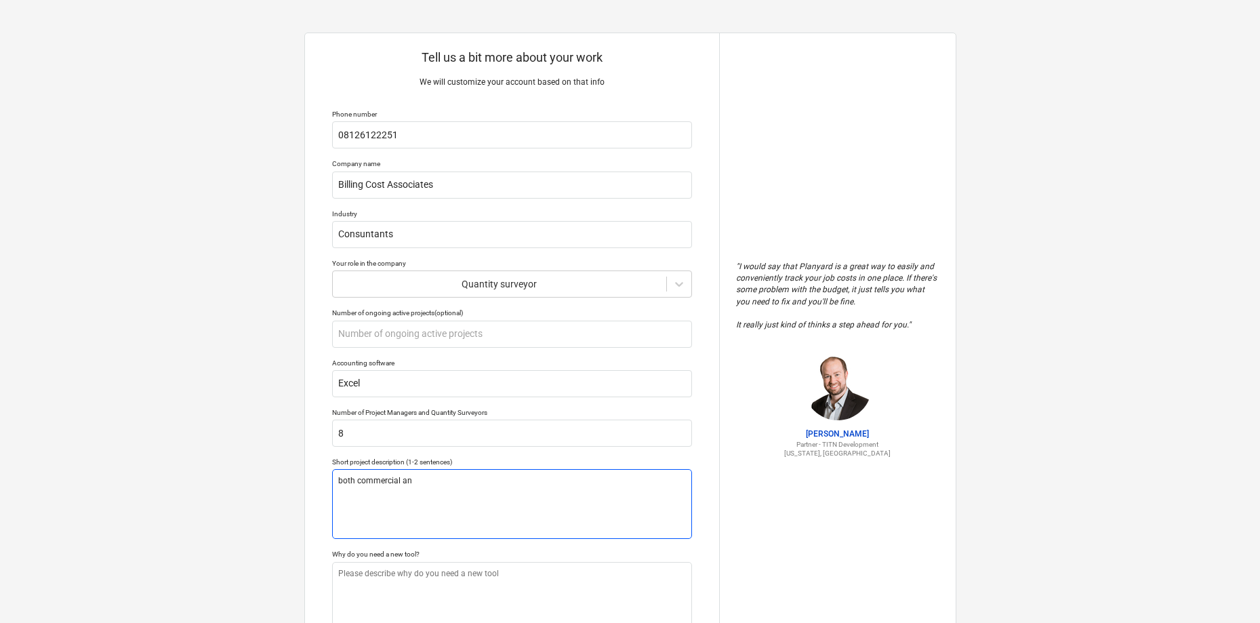
type textarea "x"
type textarea "both commercial and"
type textarea "x"
type textarea "both commercial and"
type textarea "x"
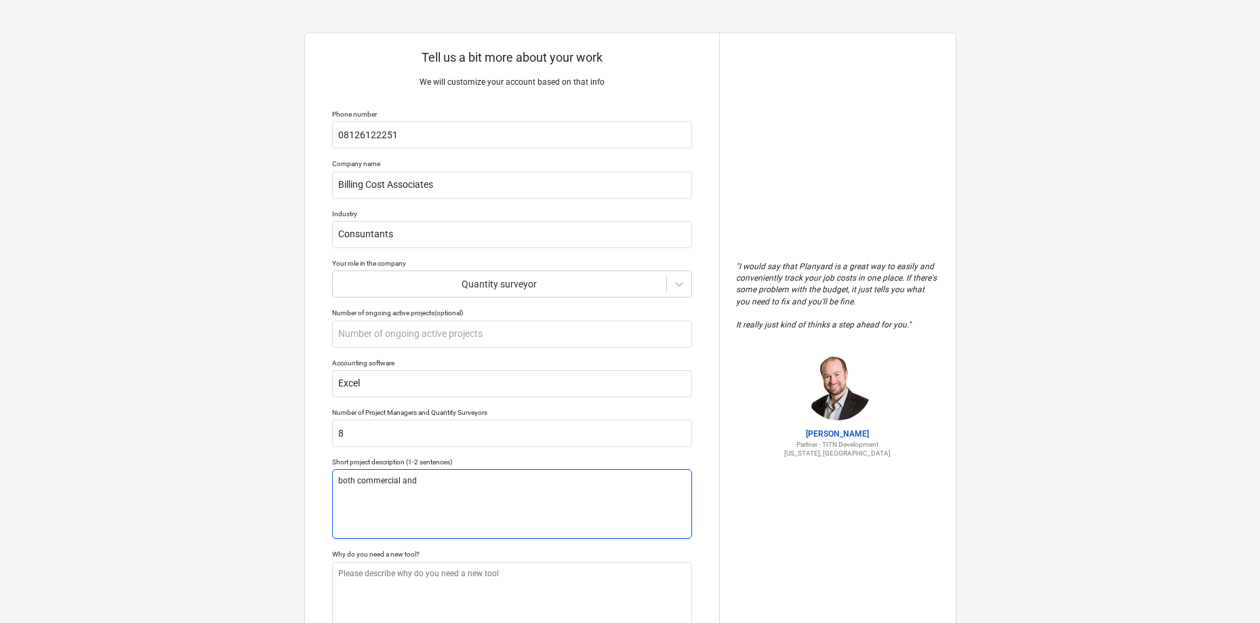
type textarea "both commercial and r"
type textarea "x"
type textarea "both commercial and re"
type textarea "x"
type textarea "both commercial and res"
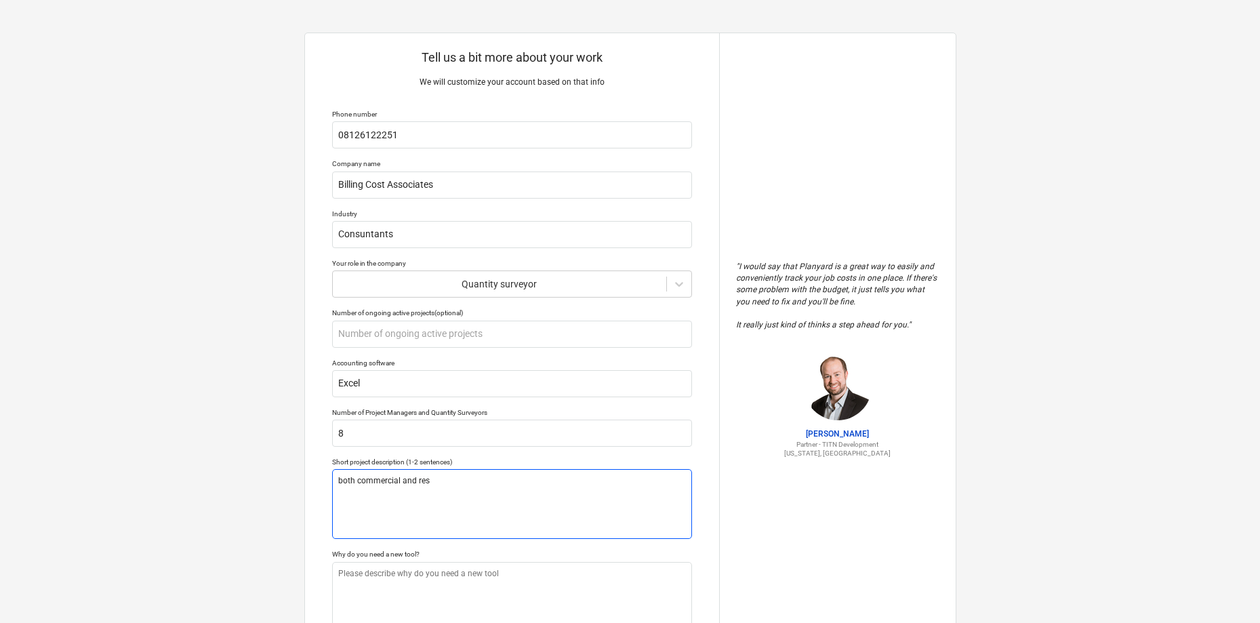
type textarea "x"
type textarea "both commercial and resi"
type textarea "x"
type textarea "both commercial and resid"
type textarea "x"
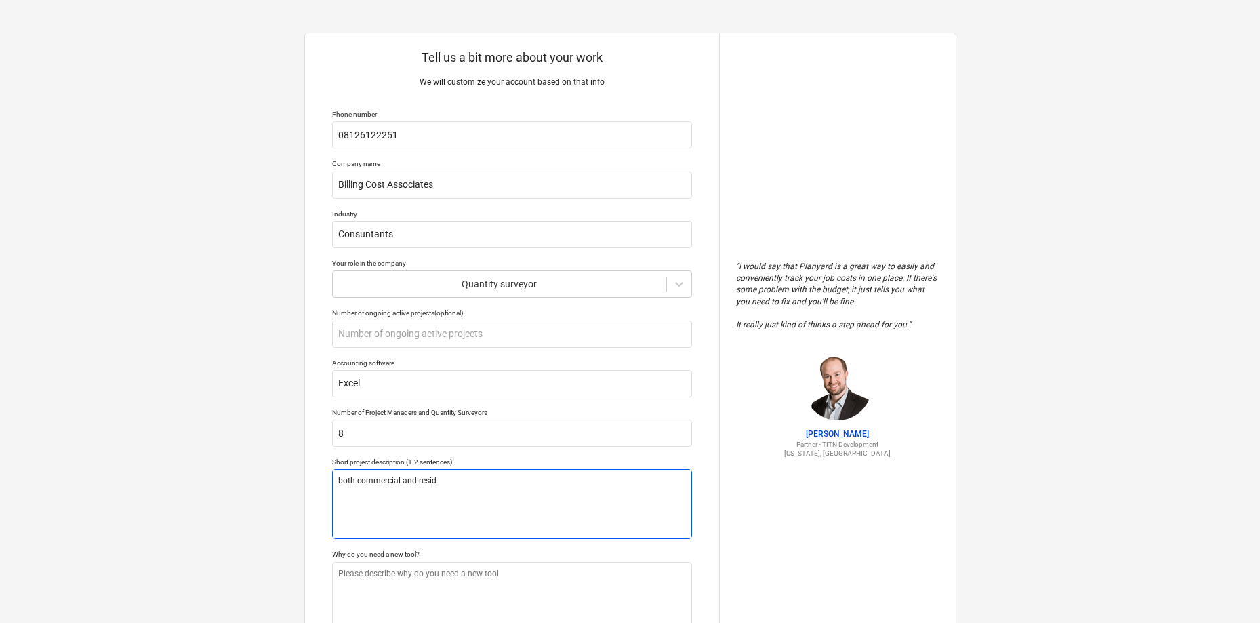
type textarea "both commercial and reside"
type textarea "x"
type textarea "both commercial and residen"
type textarea "x"
type textarea "both commercial and resident"
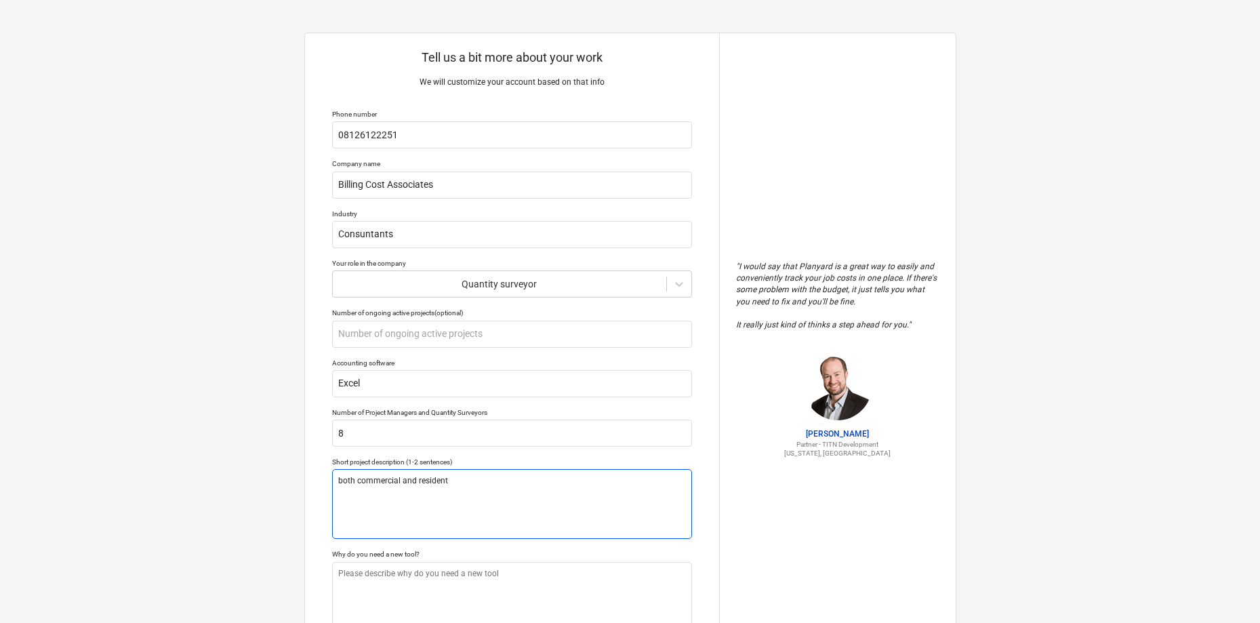
type textarea "x"
type textarea "both commercial and residenti"
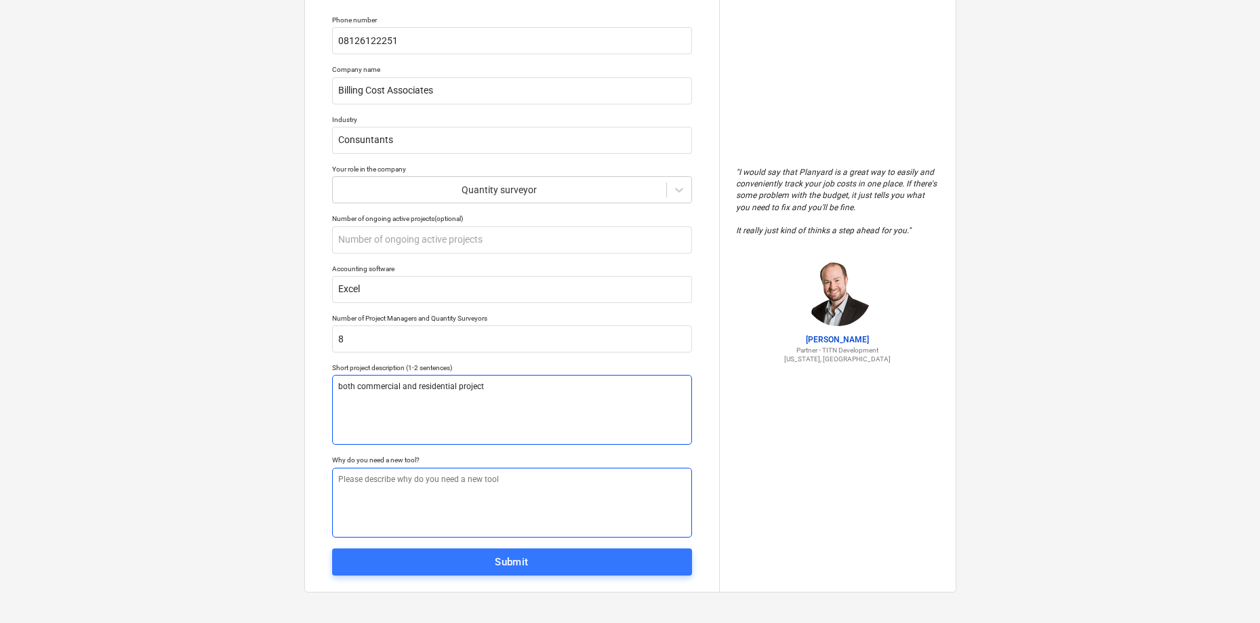
scroll to position [96, 0]
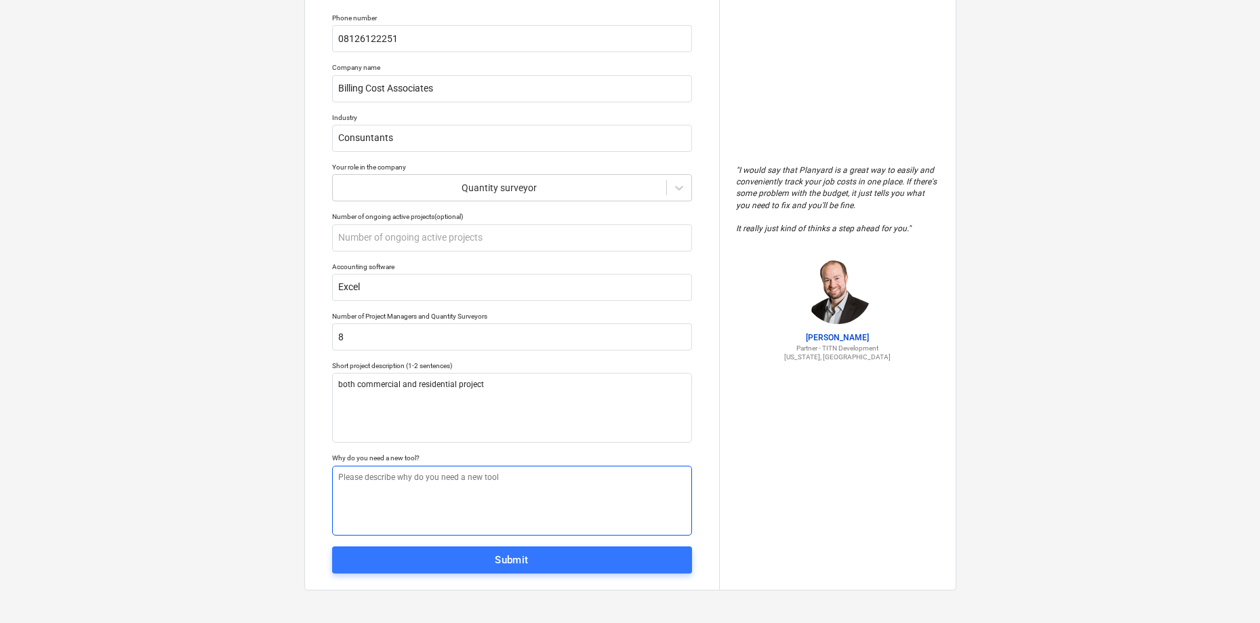
click at [464, 487] on textarea at bounding box center [512, 501] width 360 height 70
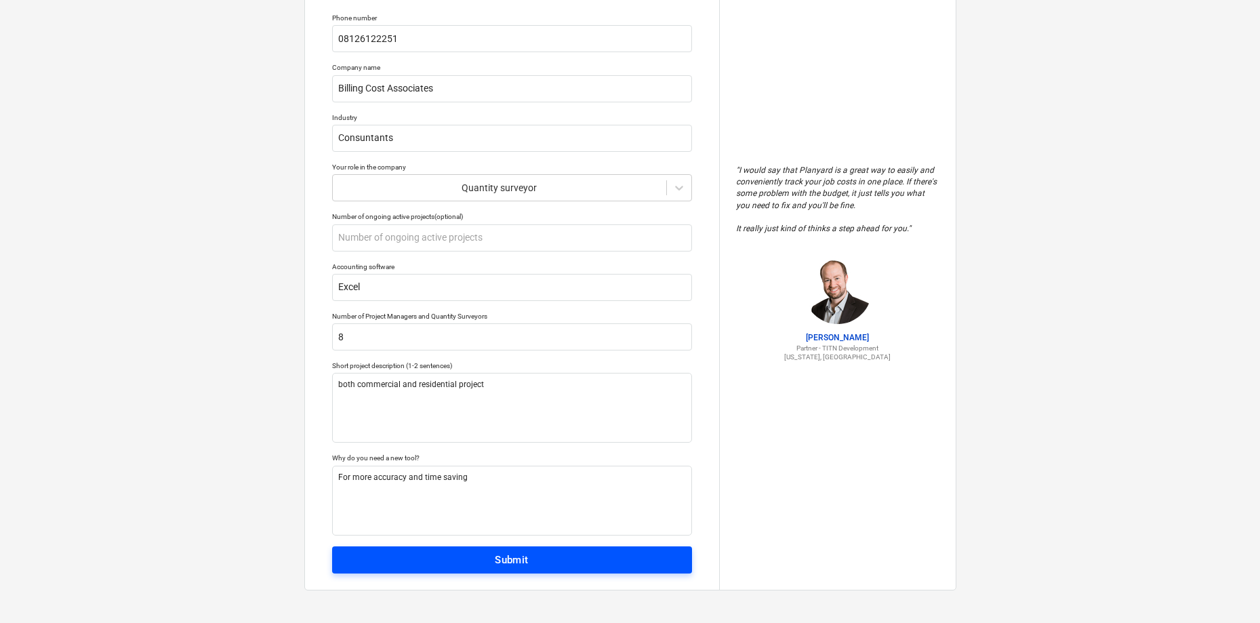
click at [522, 561] on div "Submit" at bounding box center [512, 560] width 34 height 18
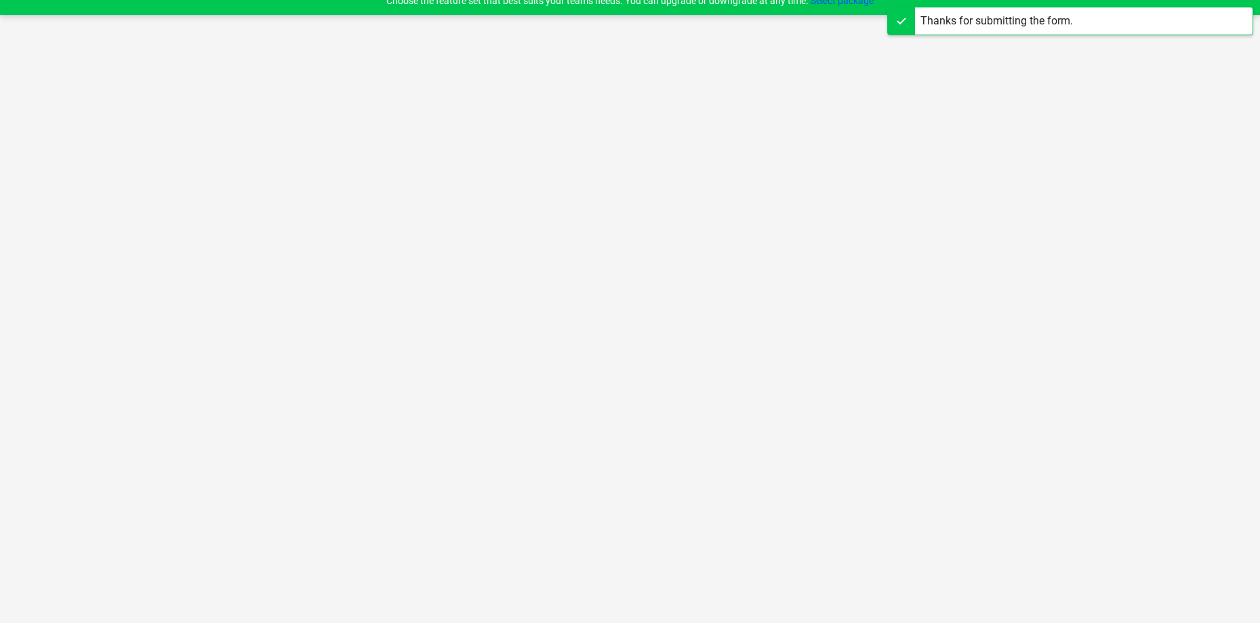
scroll to position [13, 0]
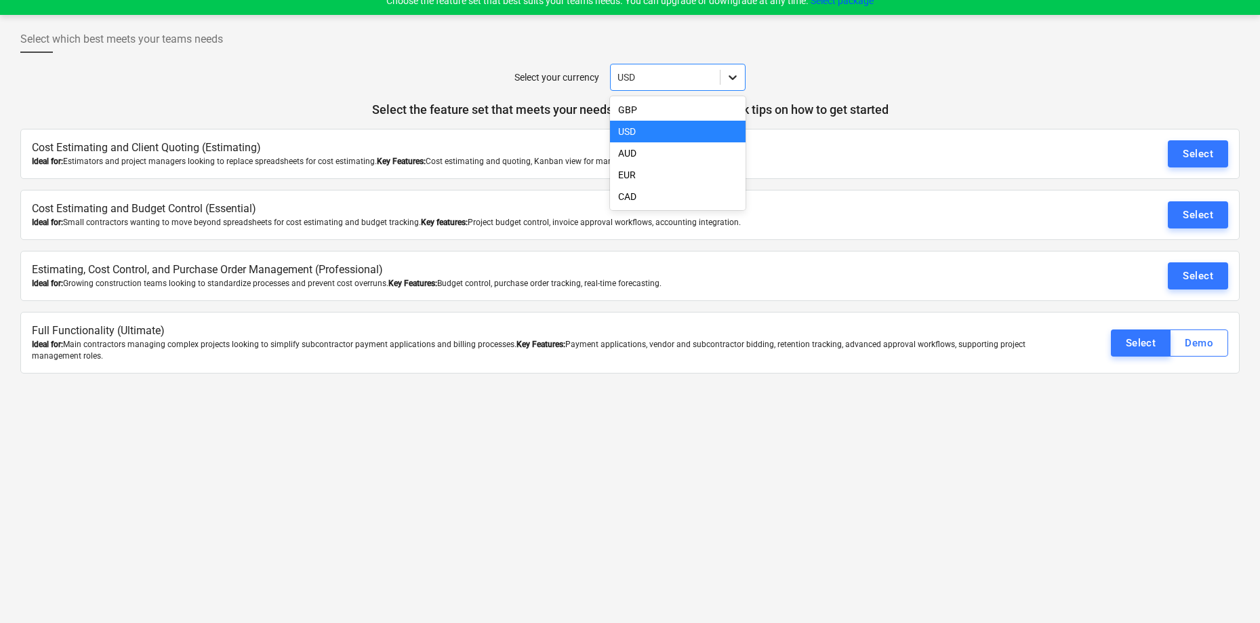
click at [741, 71] on div at bounding box center [733, 77] width 24 height 24
click at [738, 71] on icon at bounding box center [733, 78] width 14 height 14
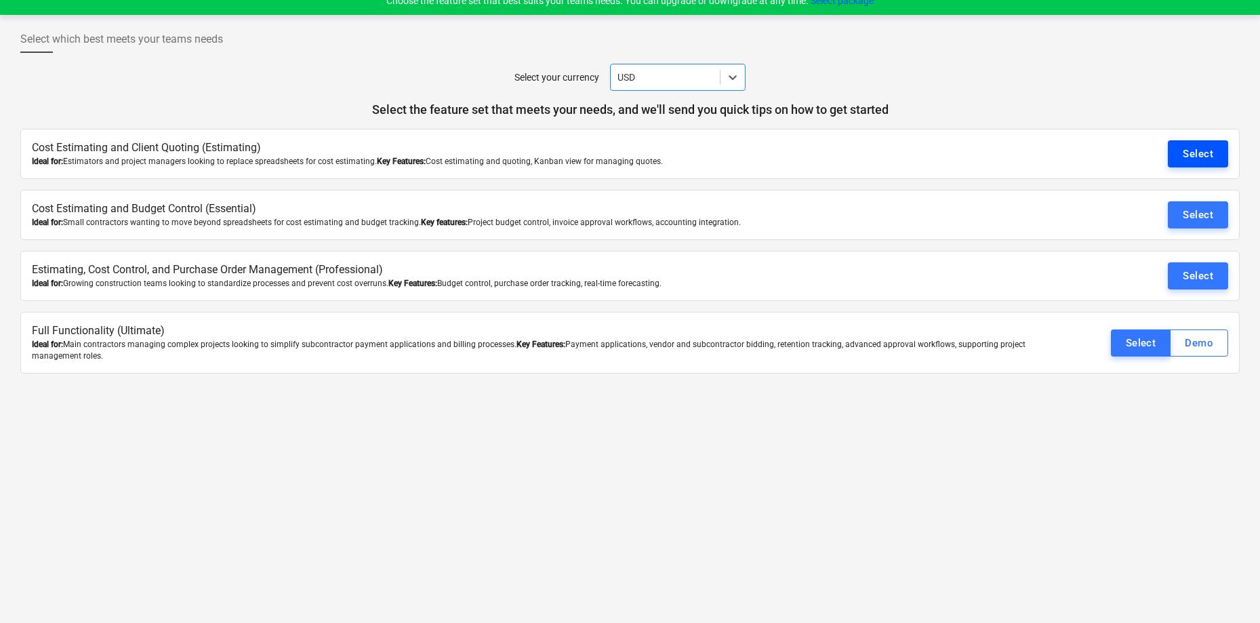
click at [1208, 152] on div "Select" at bounding box center [1198, 154] width 31 height 18
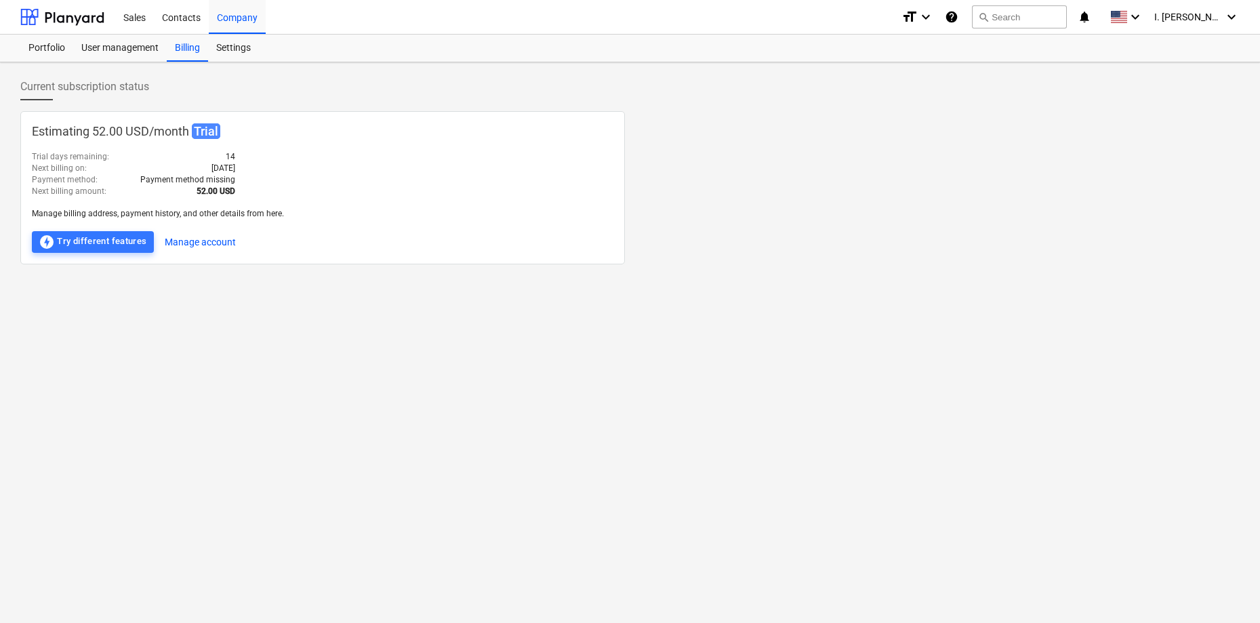
drag, startPoint x: 86, startPoint y: 237, endPoint x: 169, endPoint y: 373, distance: 159.2
click at [169, 373] on div "Current subscription status Estimating 52.00 USD / month Trial Trial days remai…" at bounding box center [630, 342] width 1260 height 561
click at [83, 241] on div "offline_bolt Try different features" at bounding box center [93, 242] width 108 height 16
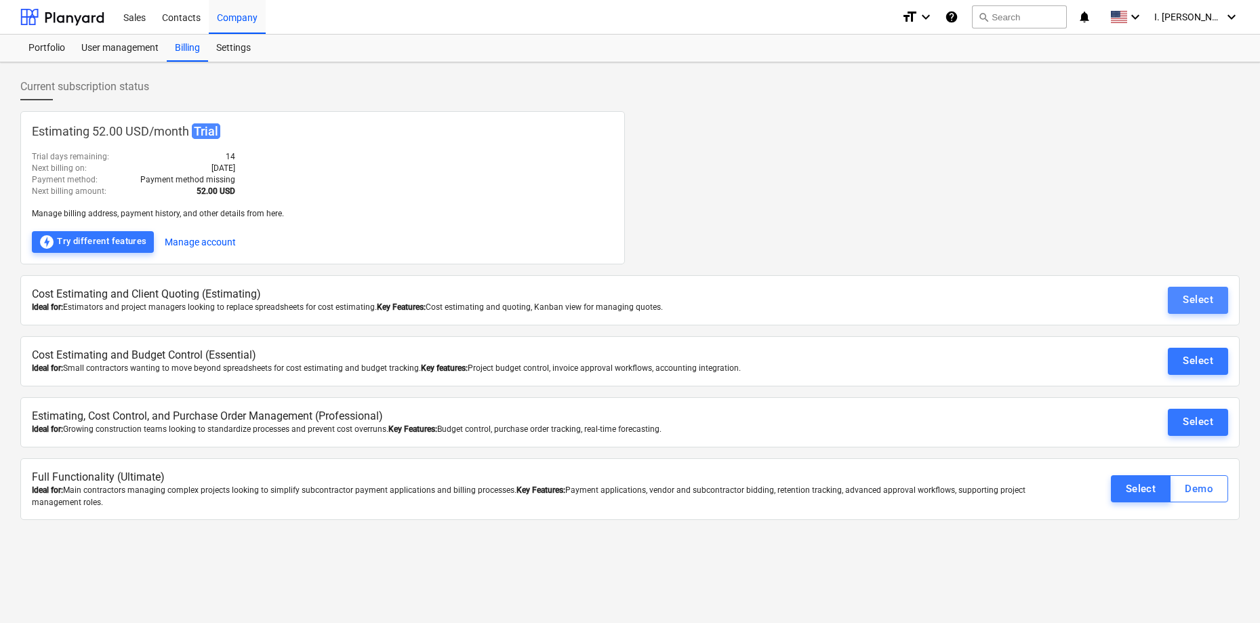
click at [1213, 300] on button "Select" at bounding box center [1198, 300] width 60 height 27
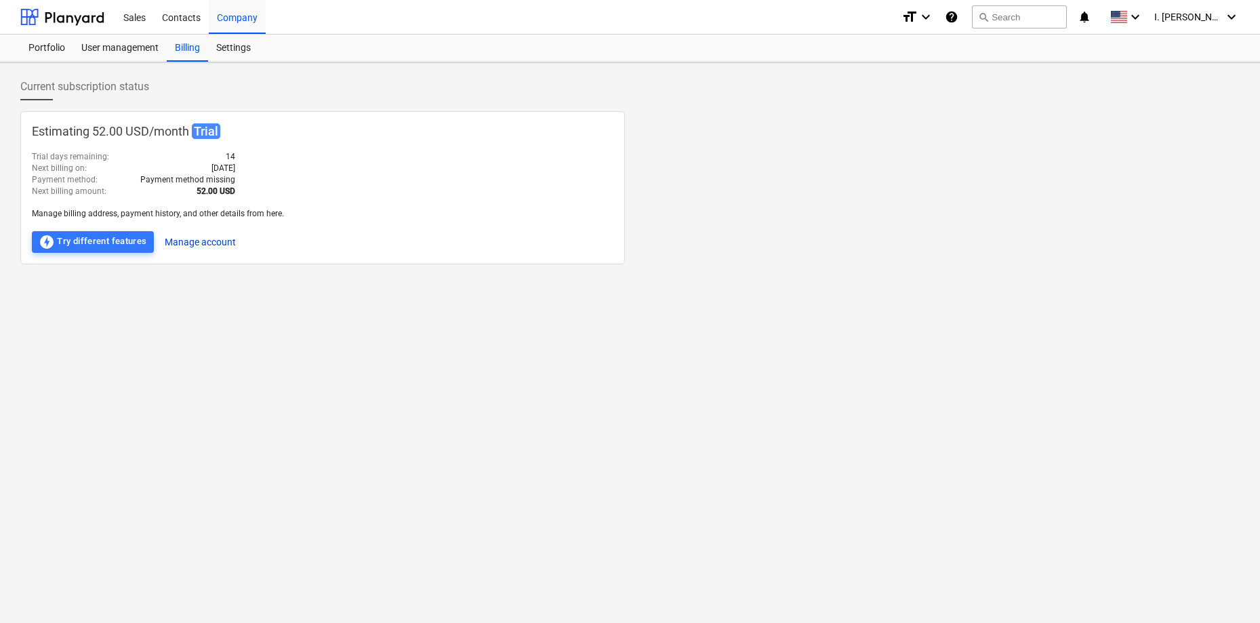
click at [187, 241] on button "Manage account" at bounding box center [200, 242] width 71 height 22
